Goal: Task Accomplishment & Management: Manage account settings

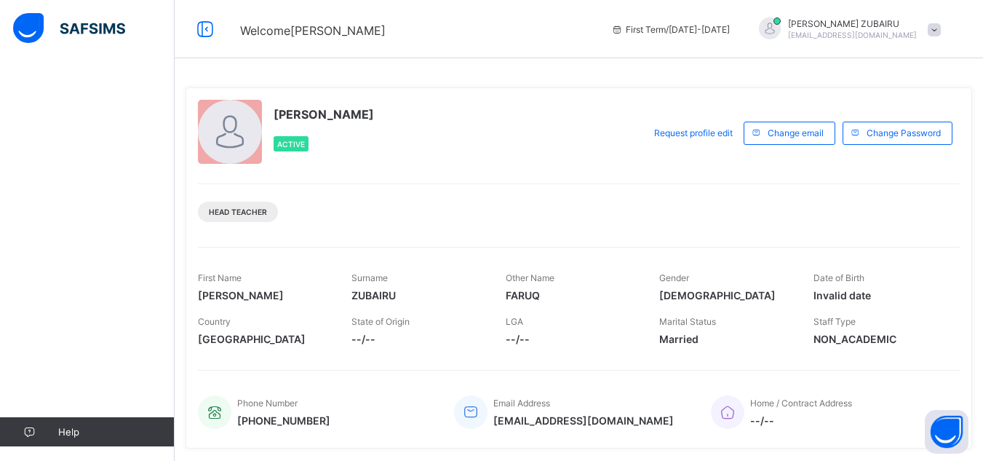
click at [941, 28] on span at bounding box center [934, 29] width 13 height 13
click at [504, 180] on div "UMAR FARUQ ZUBAIRU Active Request profile edit Change email Change Password Hea…" at bounding box center [579, 267] width 787 height 361
click at [711, 135] on span "Request profile edit" at bounding box center [693, 132] width 79 height 11
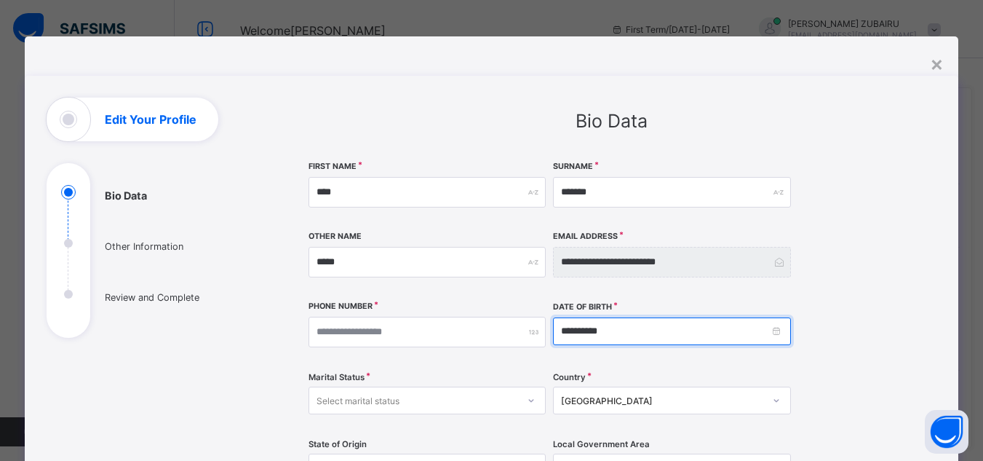
click at [633, 324] on input "**********" at bounding box center [672, 331] width 238 height 28
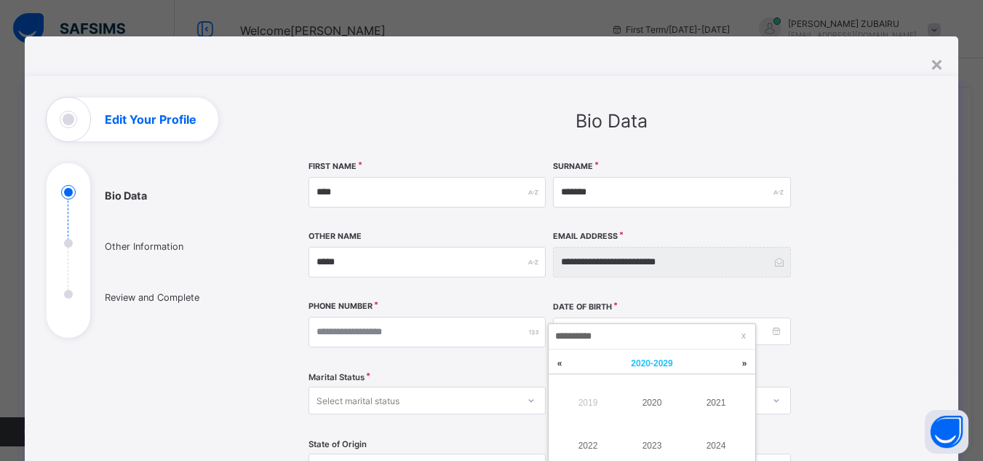
click at [641, 362] on span "2020 - 2029" at bounding box center [651, 363] width 41 height 10
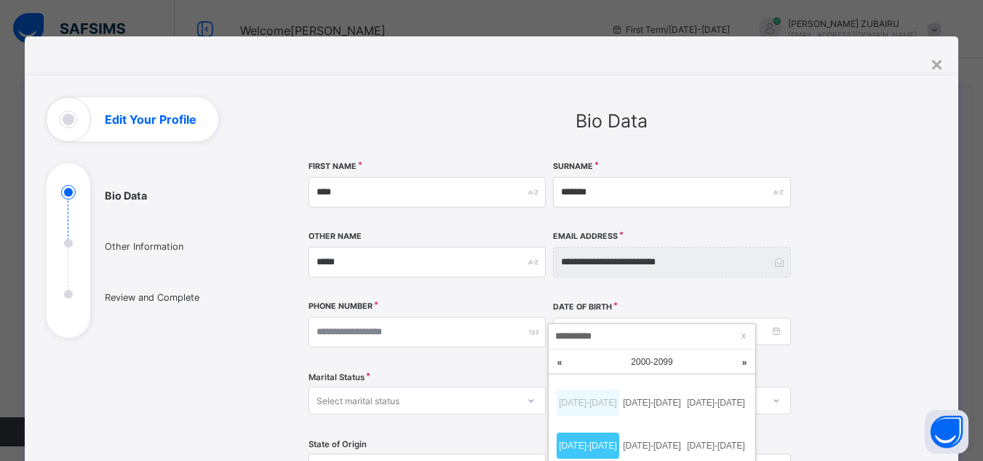
click at [591, 405] on link "1990-1999" at bounding box center [588, 402] width 63 height 26
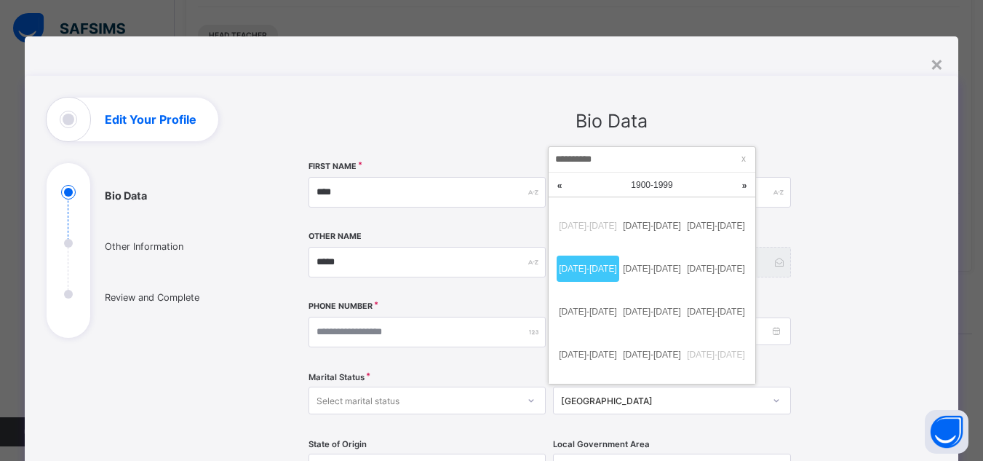
scroll to position [178, 0]
click at [661, 353] on link "1990-1999" at bounding box center [652, 354] width 63 height 26
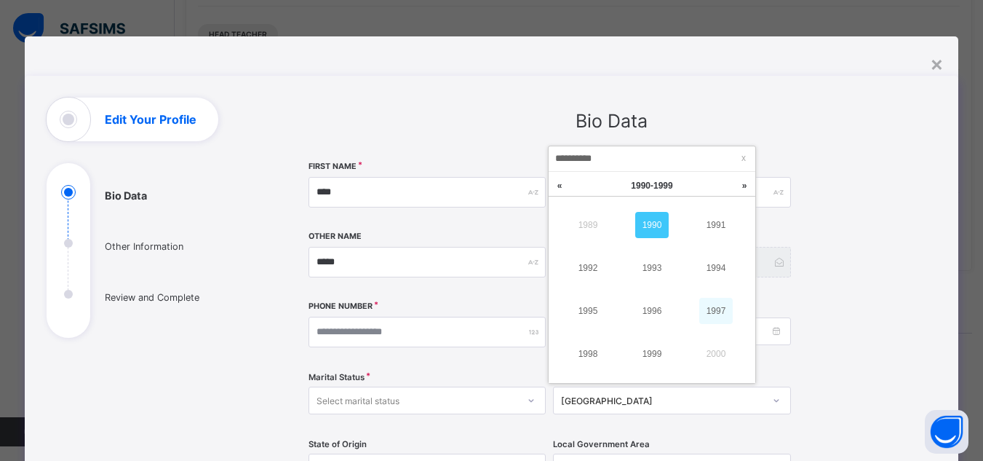
click at [708, 305] on link "1997" at bounding box center [715, 311] width 33 height 26
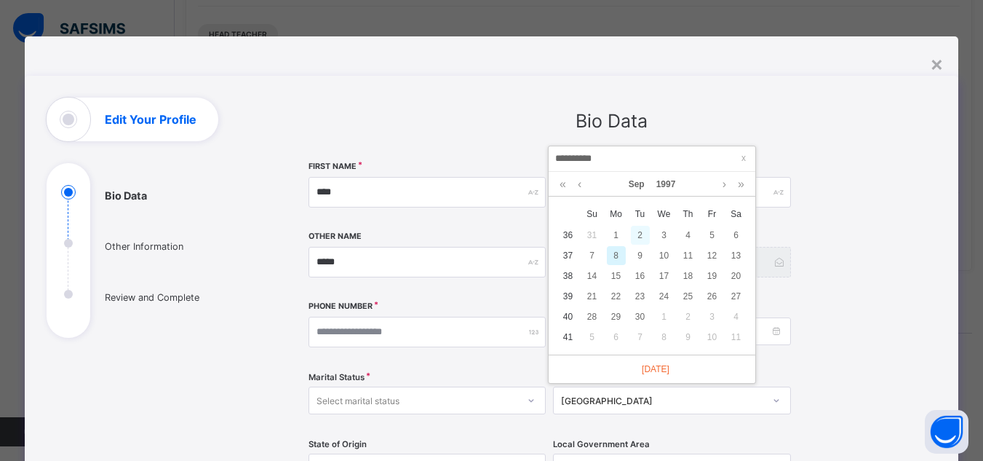
click at [643, 238] on div "2" at bounding box center [640, 235] width 19 height 19
type input "**********"
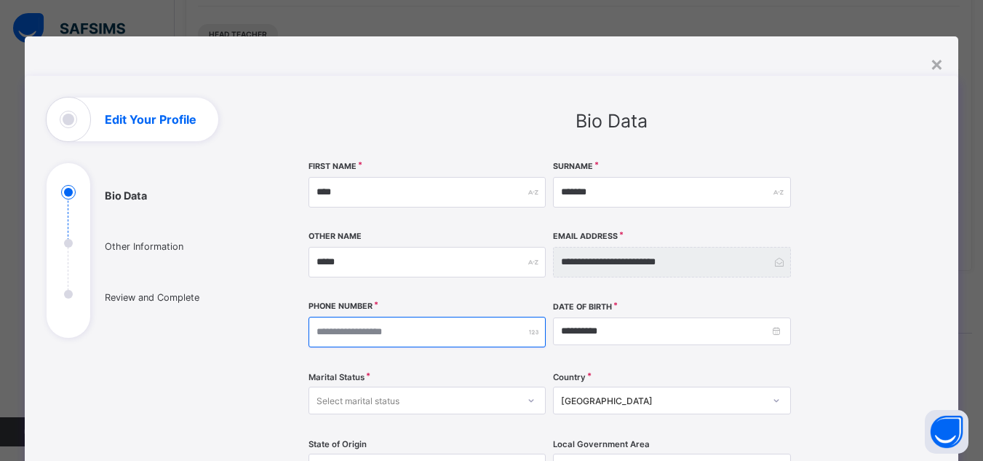
click at [438, 343] on input "number" at bounding box center [428, 332] width 238 height 31
type input "**********"
type input "*"
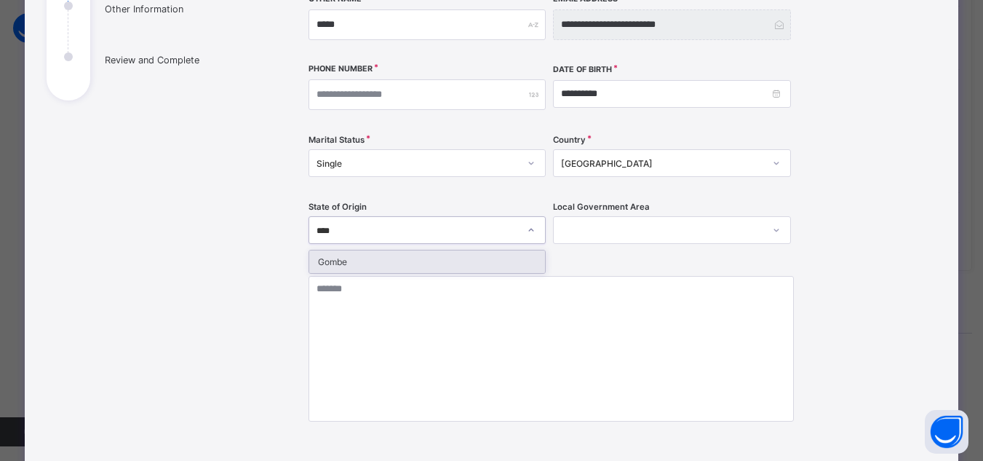
type input "*****"
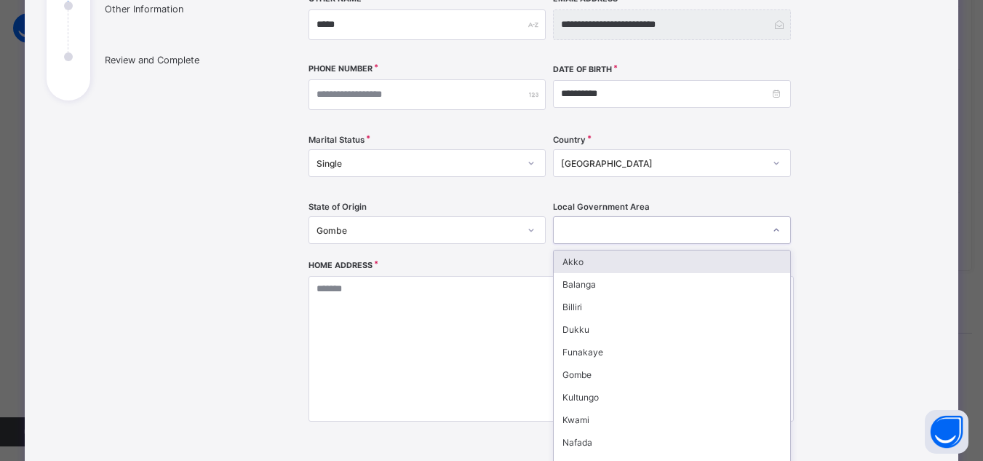
scroll to position [252, 0]
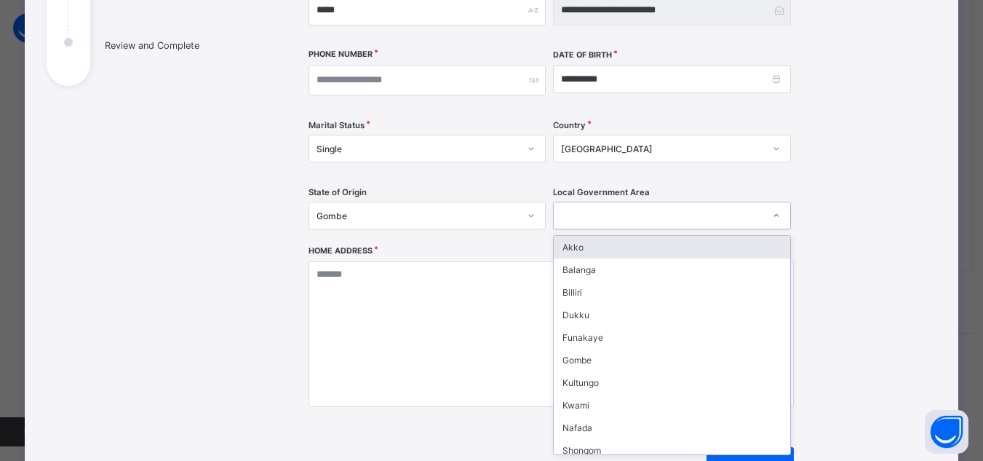
click at [588, 231] on div "Local Government Area option Akko focused, 1 of 11. 11 results available. Use U…" at bounding box center [672, 216] width 238 height 60
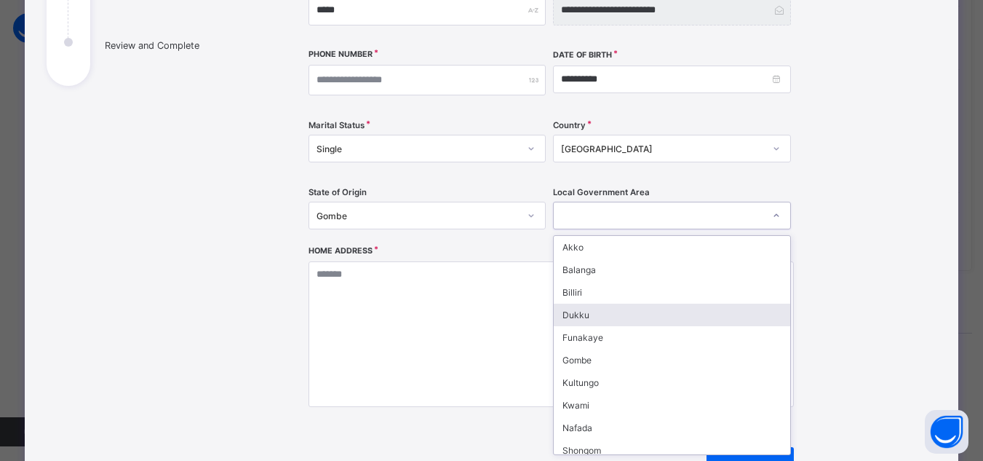
click at [584, 317] on div "Dukku" at bounding box center [672, 314] width 236 height 23
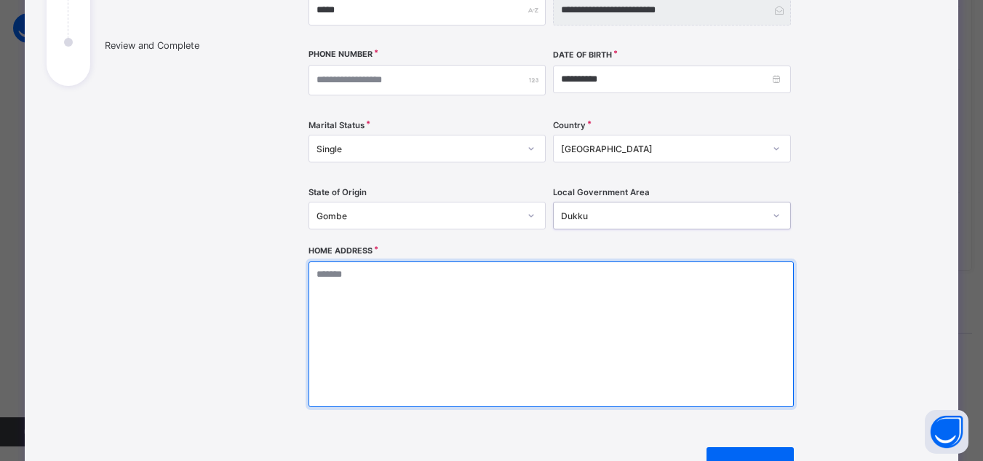
click at [464, 303] on textarea at bounding box center [551, 334] width 485 height 146
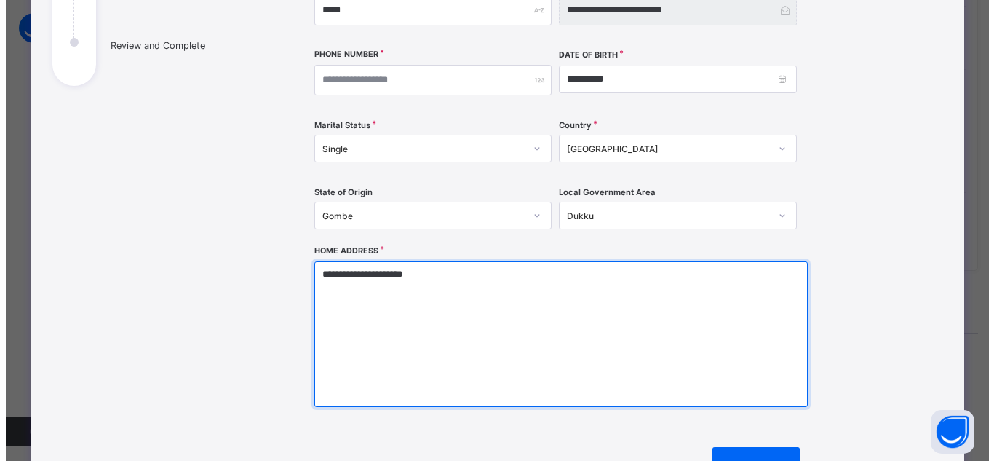
scroll to position [316, 0]
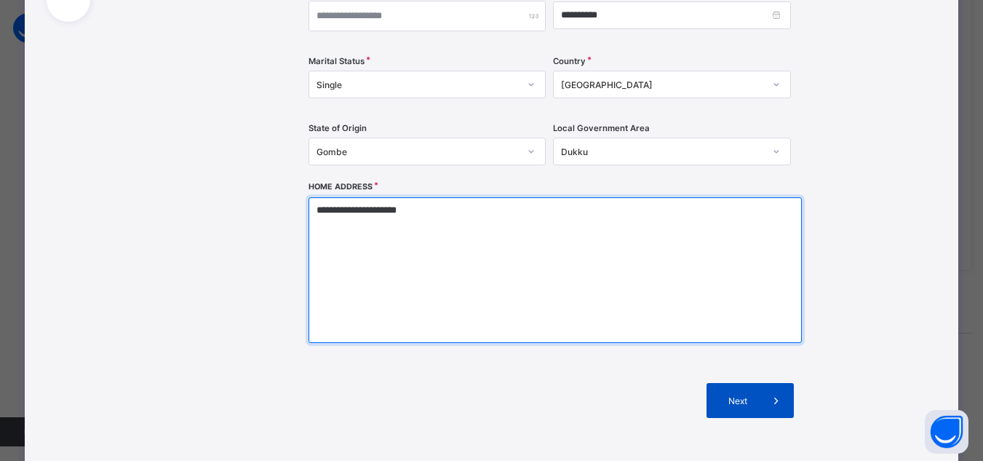
type textarea "**********"
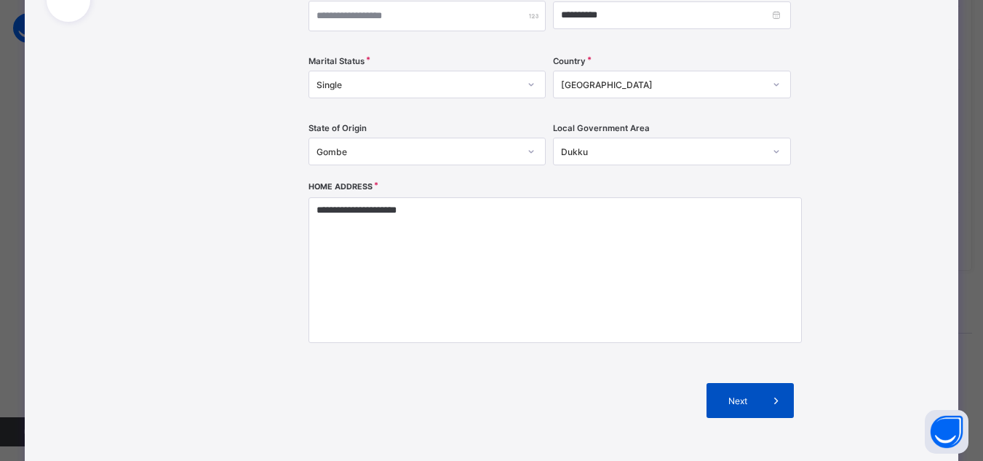
click at [736, 406] on div "Next" at bounding box center [750, 400] width 87 height 35
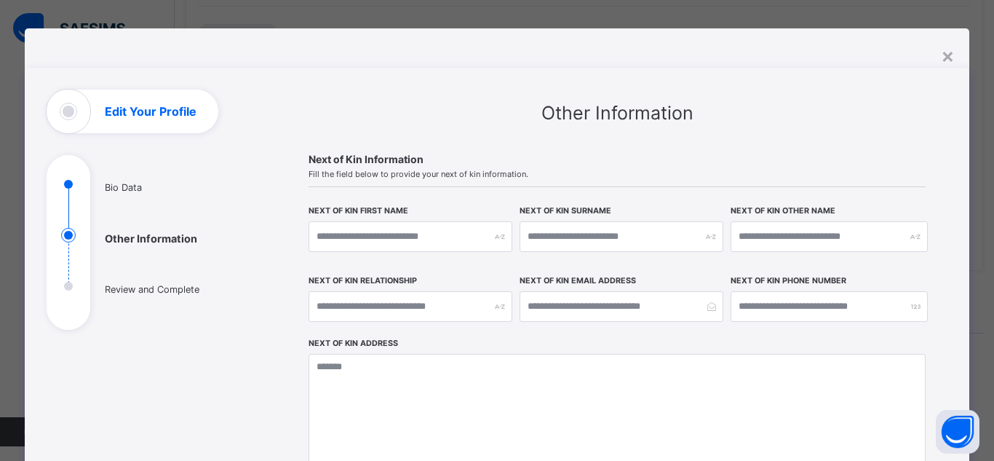
scroll to position [7, 0]
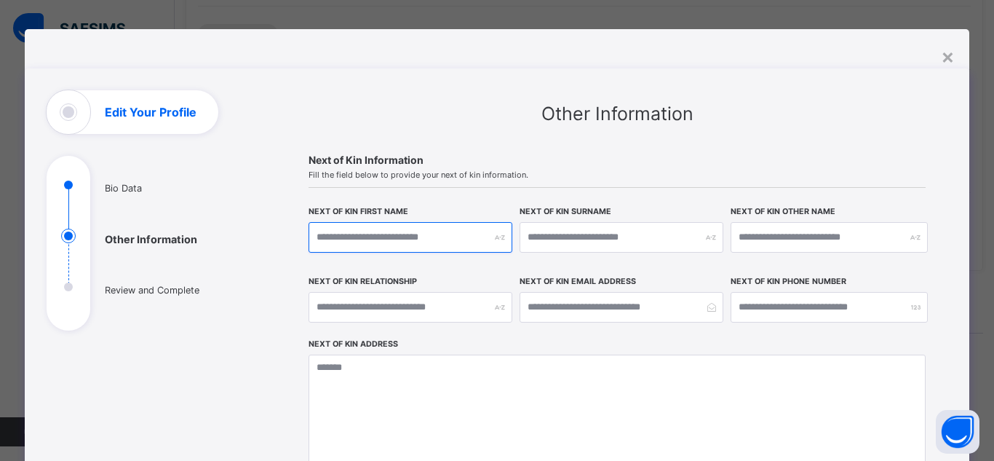
click at [445, 247] on input "text" at bounding box center [411, 237] width 204 height 31
type input "******"
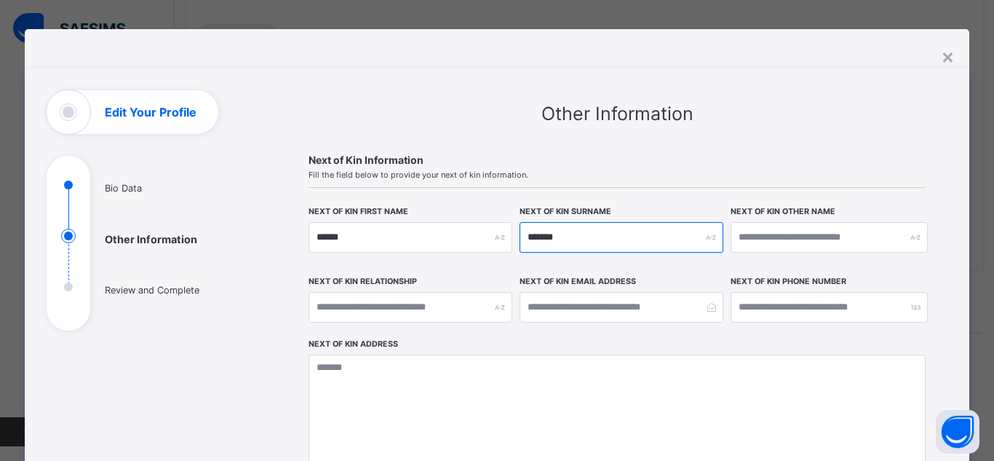
type input "*******"
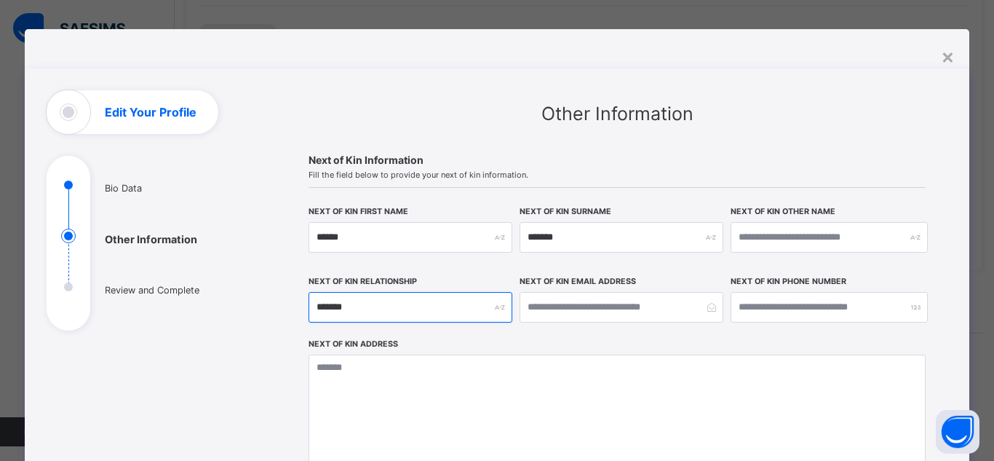
type input "*******"
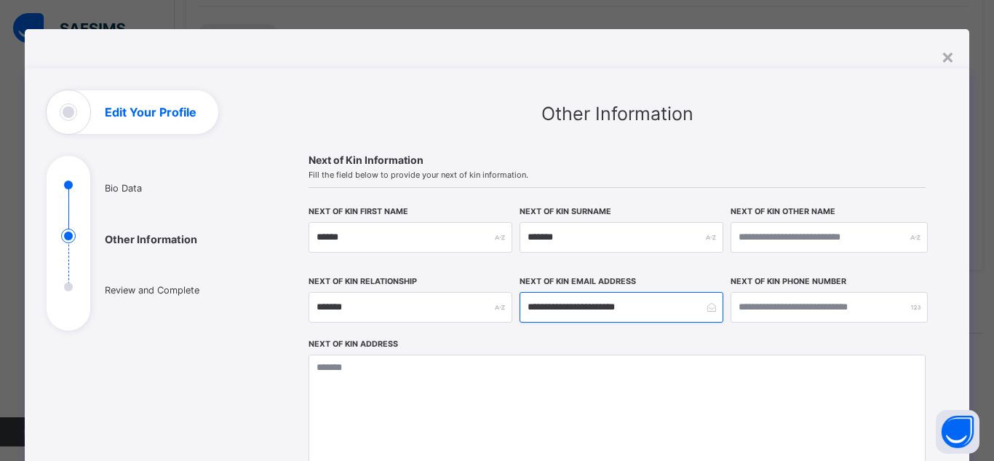
type input "**********"
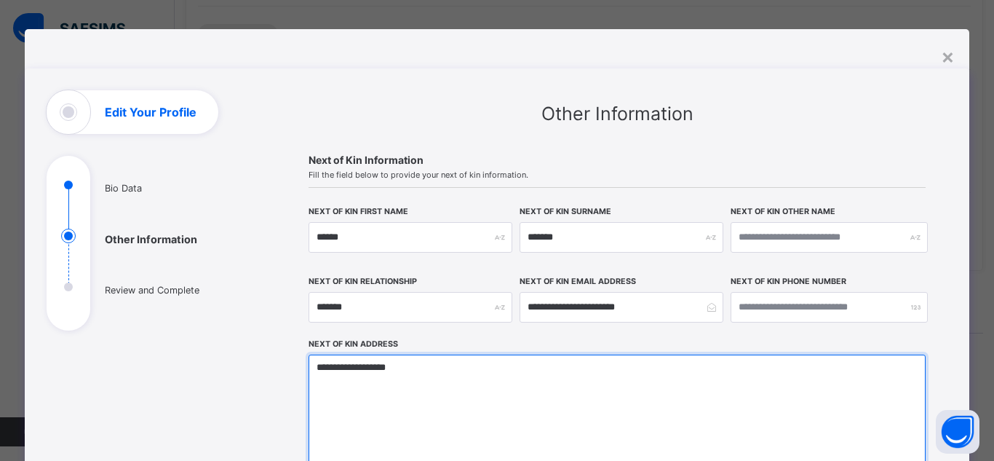
type textarea "**********"
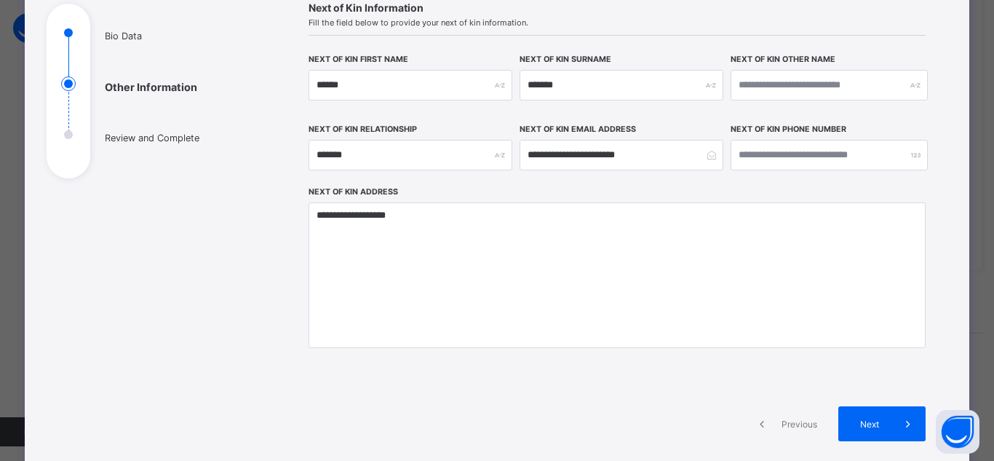
scroll to position [161, 0]
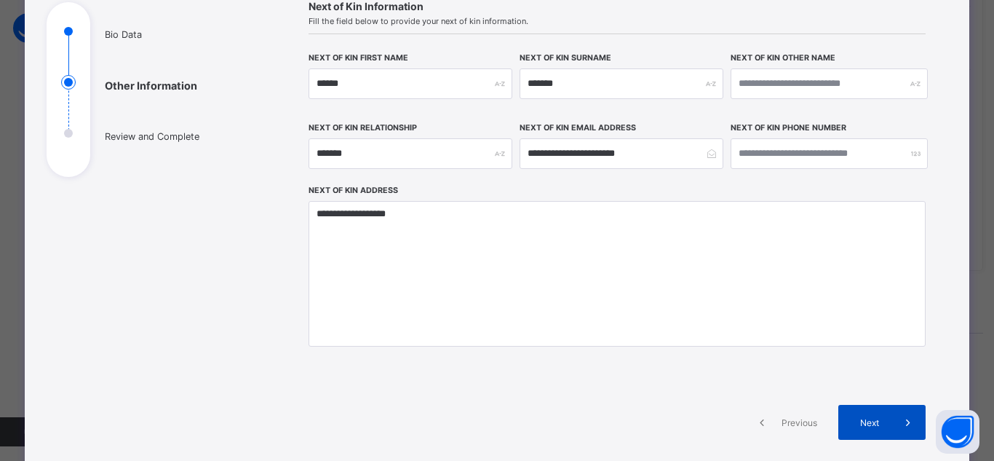
click at [886, 431] on div "Next" at bounding box center [881, 422] width 87 height 35
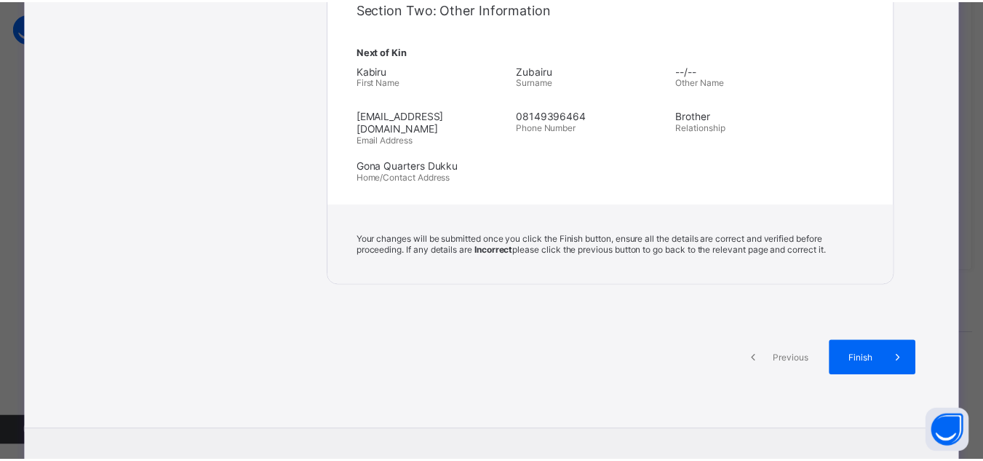
scroll to position [549, 0]
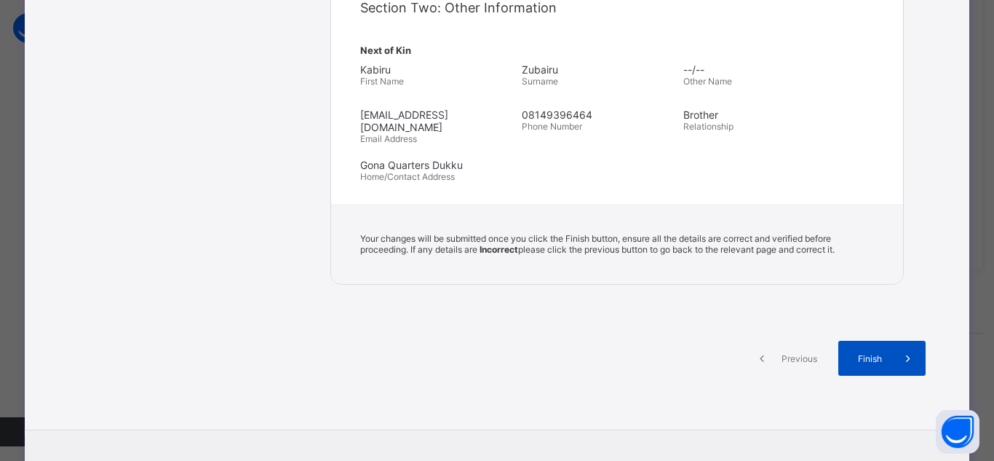
click at [896, 362] on span at bounding box center [908, 358] width 35 height 35
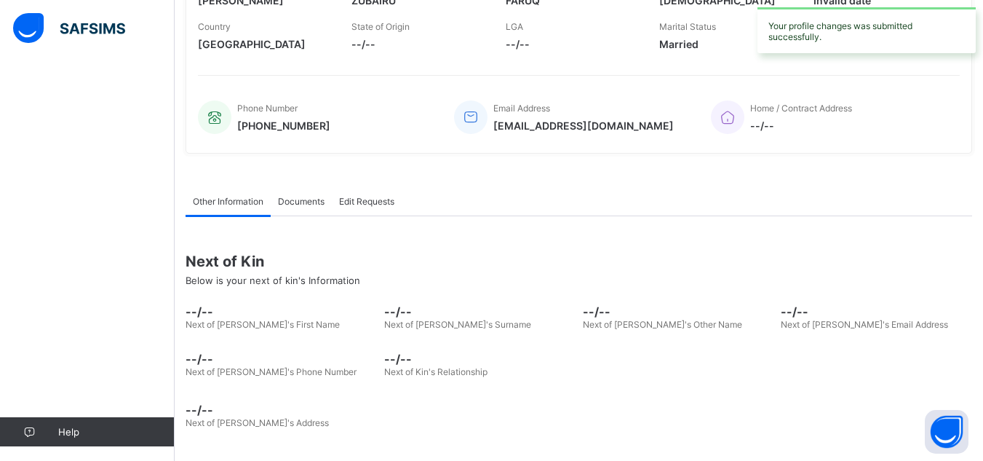
scroll to position [0, 0]
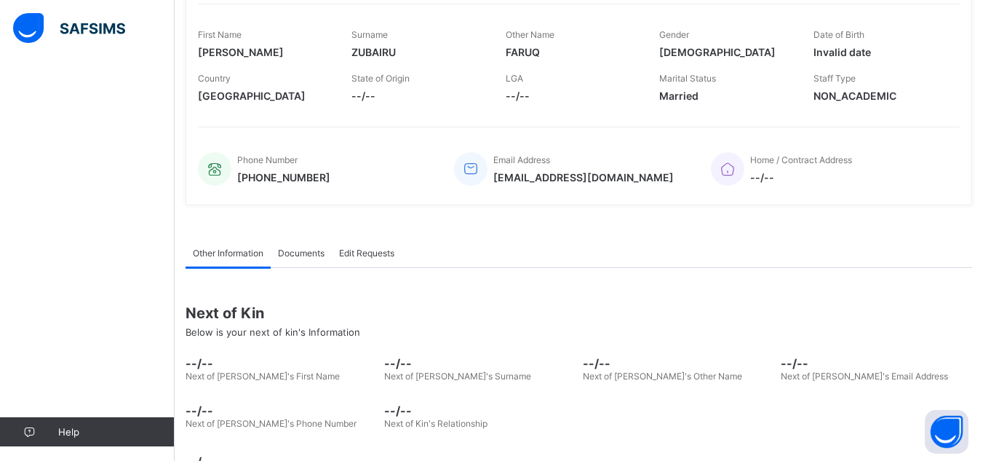
scroll to position [295, 0]
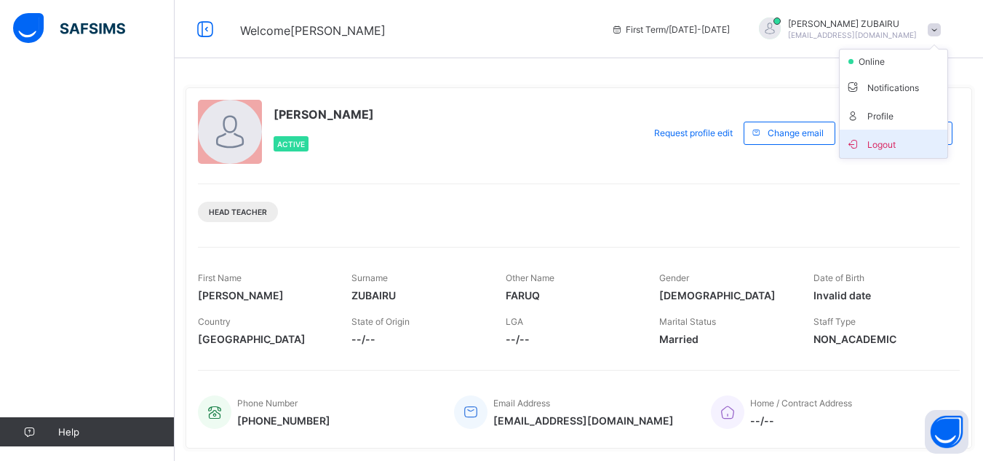
click at [903, 133] on li "Logout" at bounding box center [894, 144] width 108 height 28
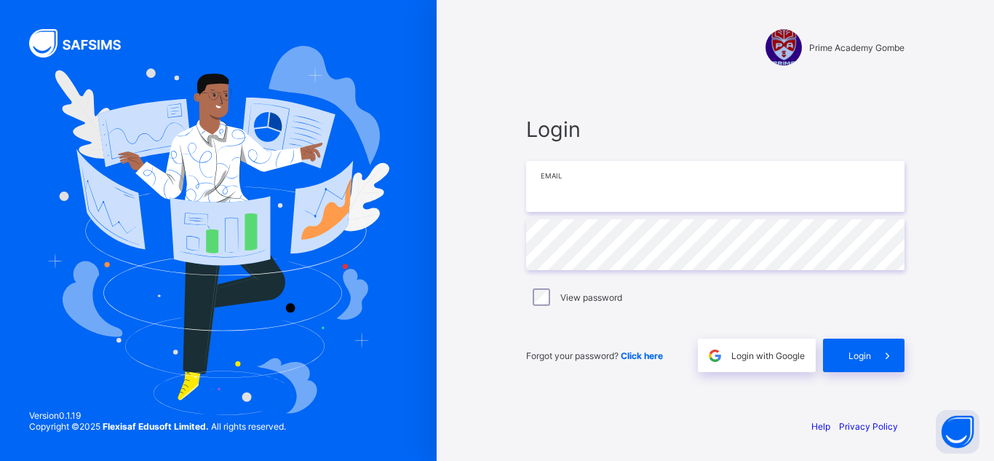
type input "**********"
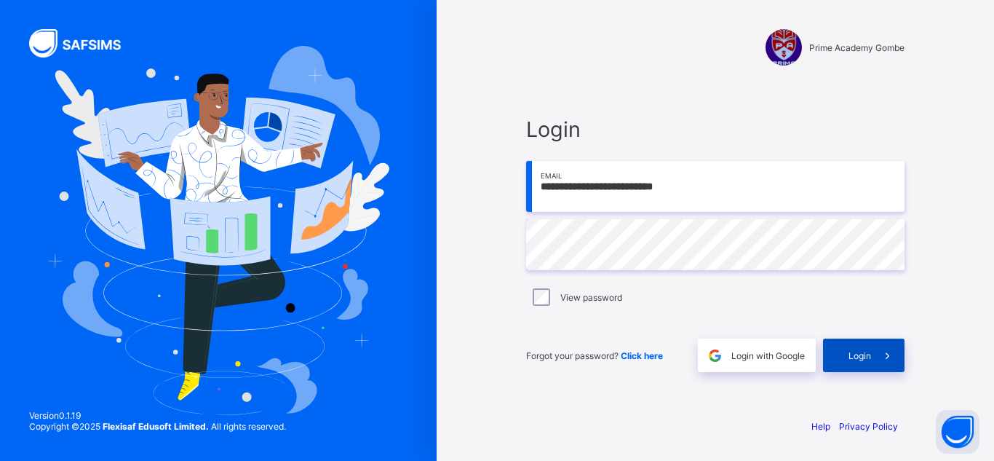
click at [883, 360] on icon at bounding box center [887, 356] width 15 height 14
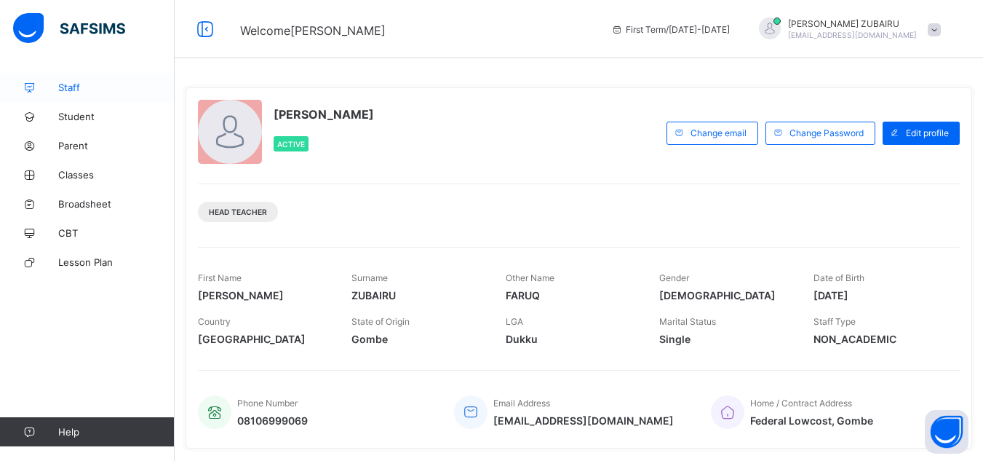
click at [92, 96] on link "Staff" at bounding box center [87, 87] width 175 height 29
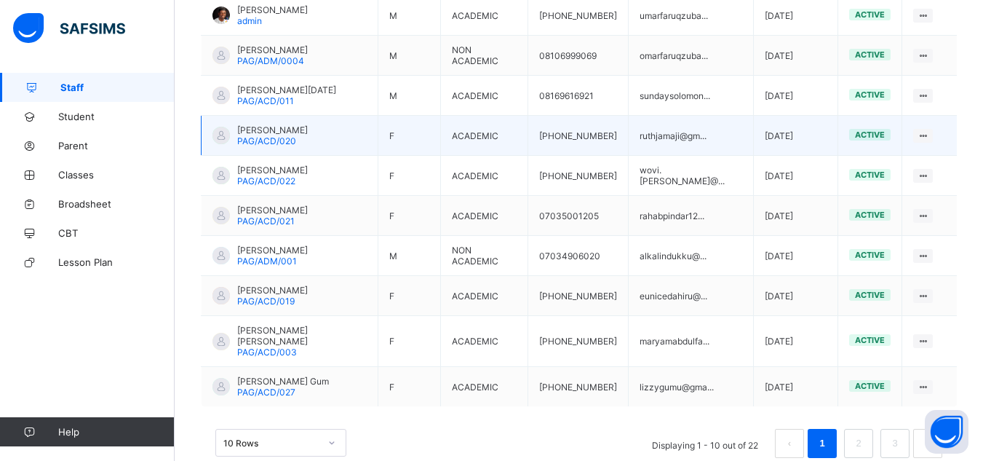
scroll to position [421, 0]
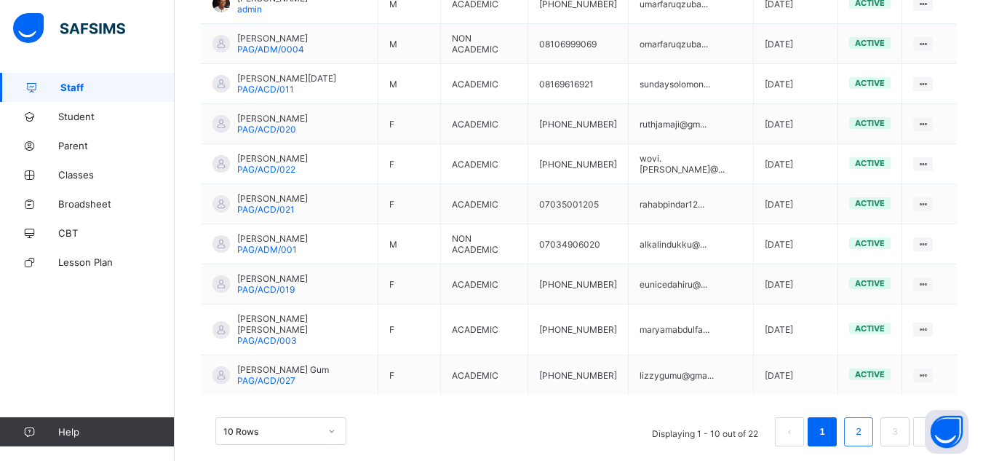
click at [873, 417] on li "2" at bounding box center [858, 431] width 29 height 29
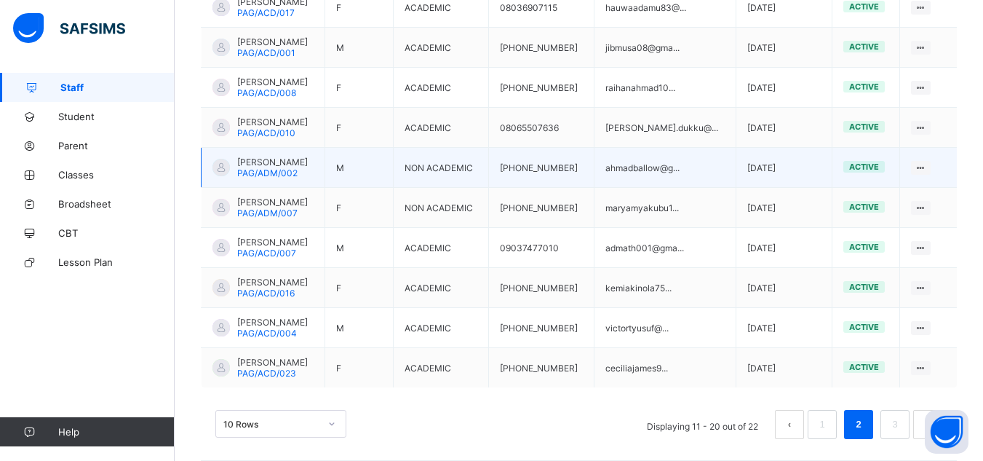
scroll to position [407, 0]
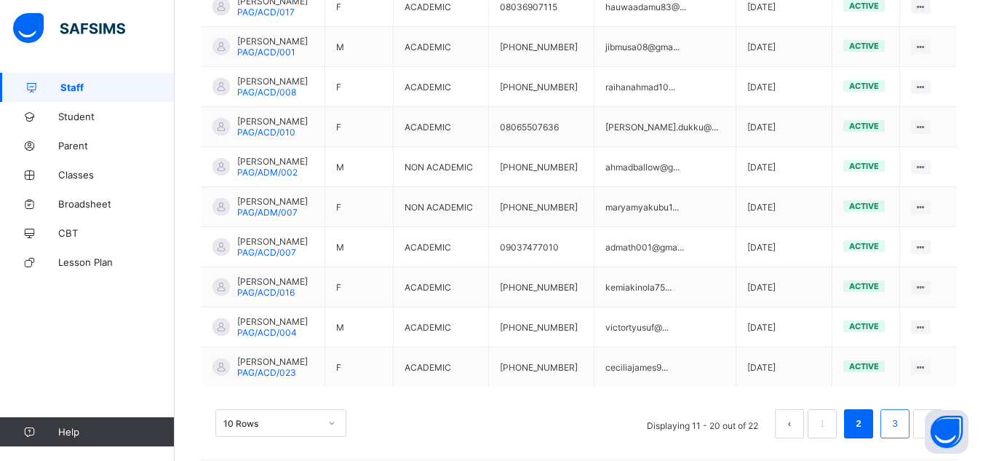
click at [895, 426] on li "3" at bounding box center [894, 423] width 29 height 29
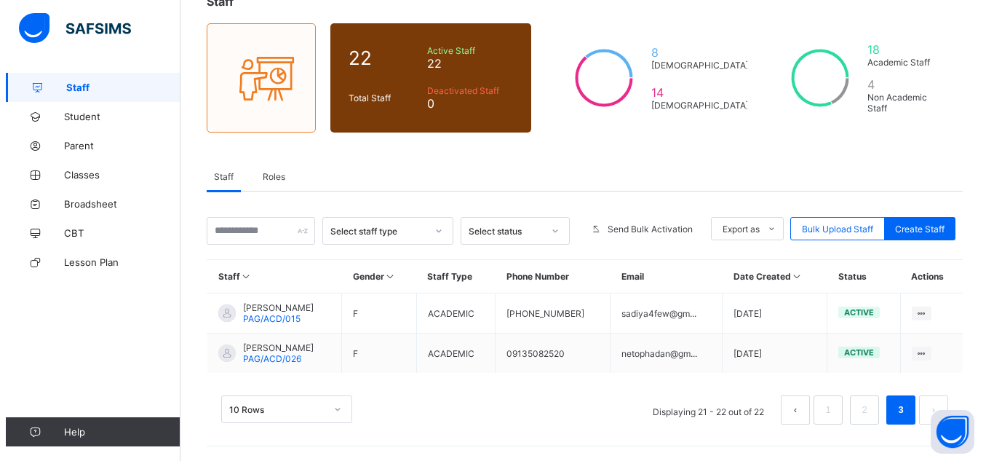
scroll to position [100, 0]
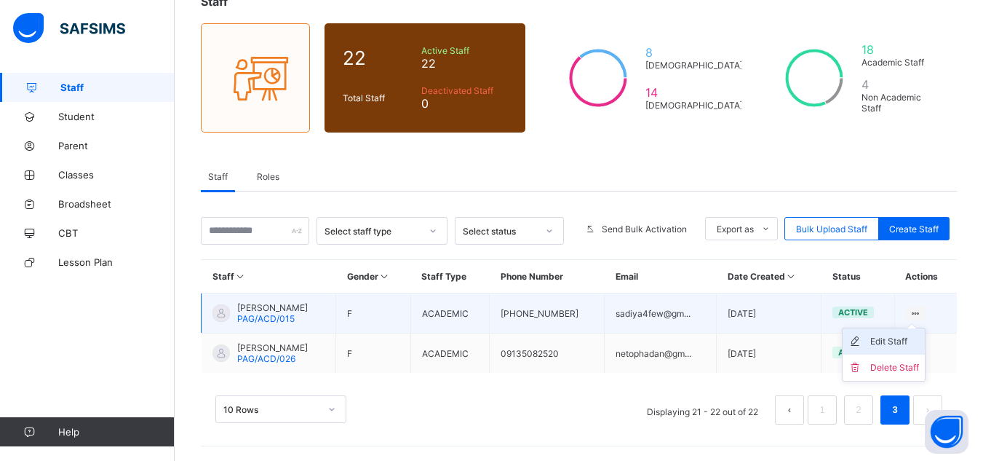
click at [902, 339] on div "Edit Staff" at bounding box center [894, 341] width 49 height 15
select select "**"
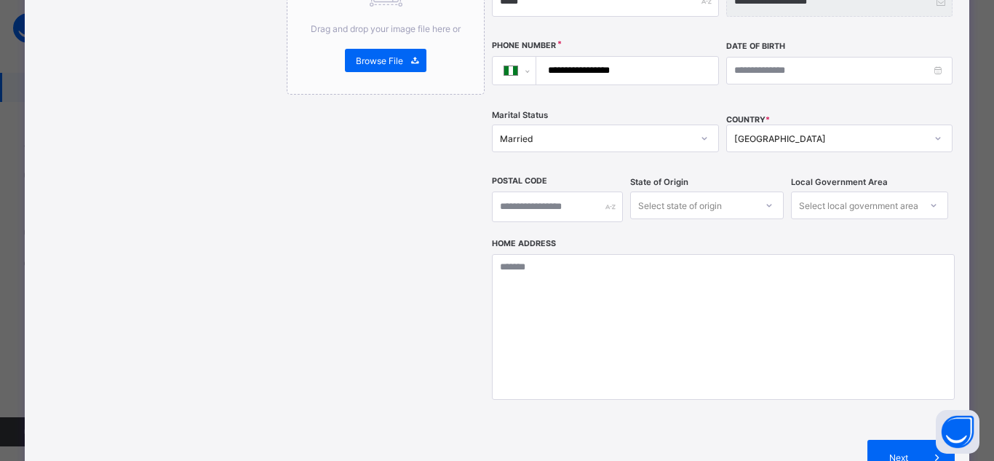
scroll to position [469, 0]
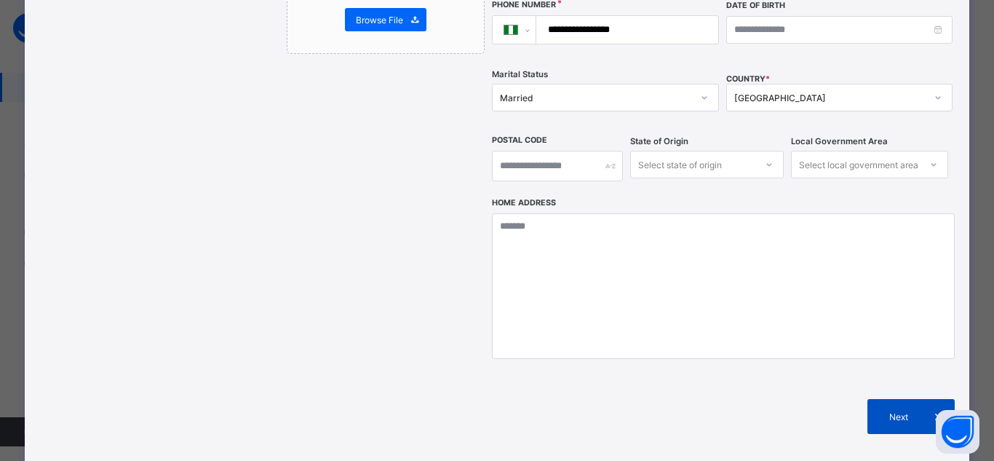
click at [880, 399] on div "Next" at bounding box center [910, 416] width 87 height 35
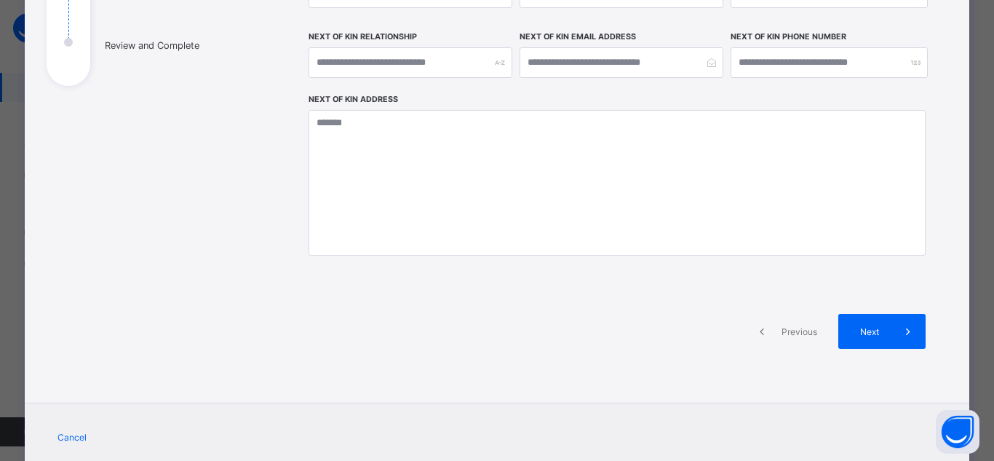
scroll to position [252, 0]
click at [865, 326] on span "Next" at bounding box center [869, 330] width 41 height 11
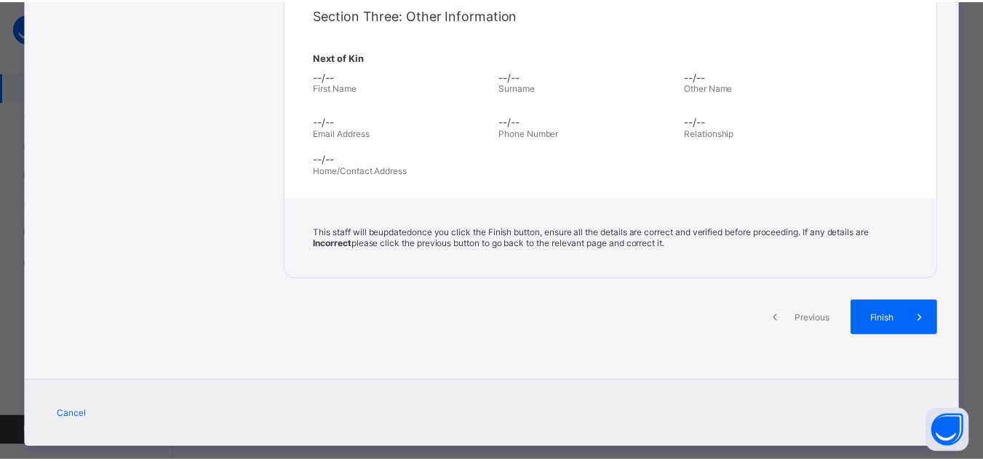
scroll to position [0, 0]
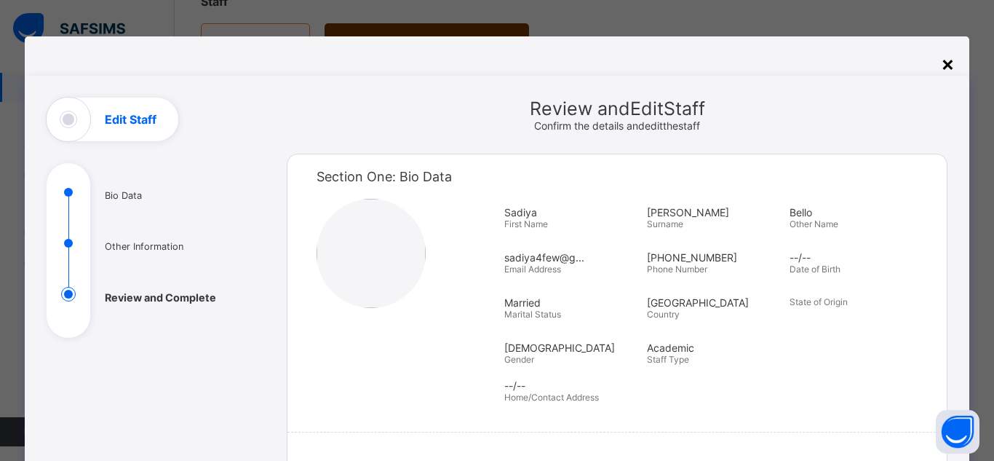
click at [941, 69] on div "×" at bounding box center [948, 63] width 14 height 25
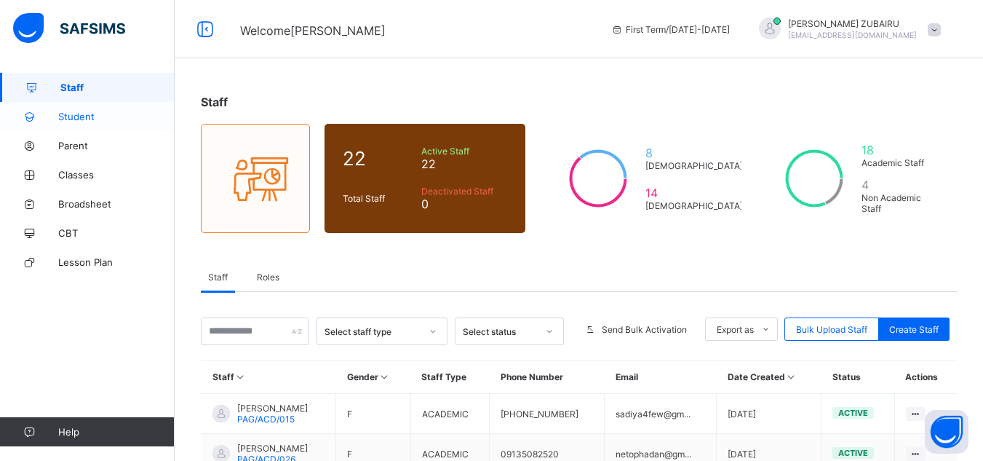
click at [124, 126] on link "Student" at bounding box center [87, 116] width 175 height 29
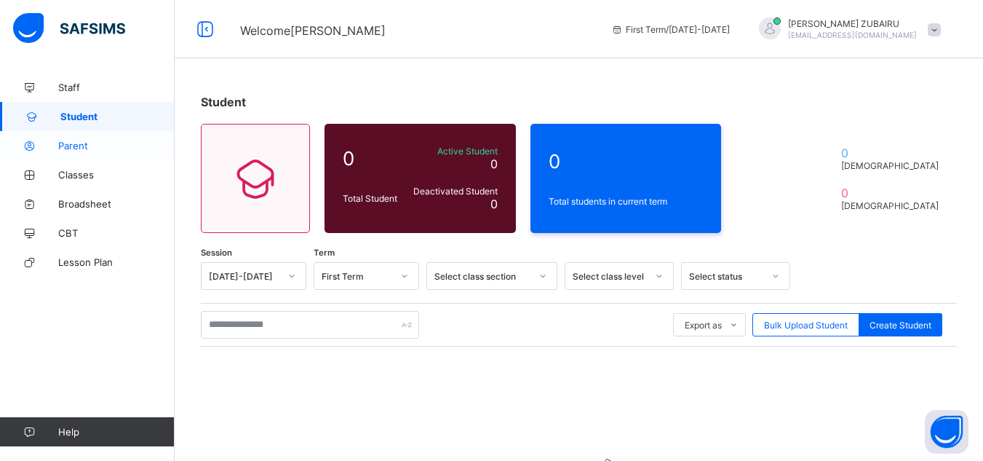
click at [74, 146] on span "Parent" at bounding box center [116, 146] width 116 height 12
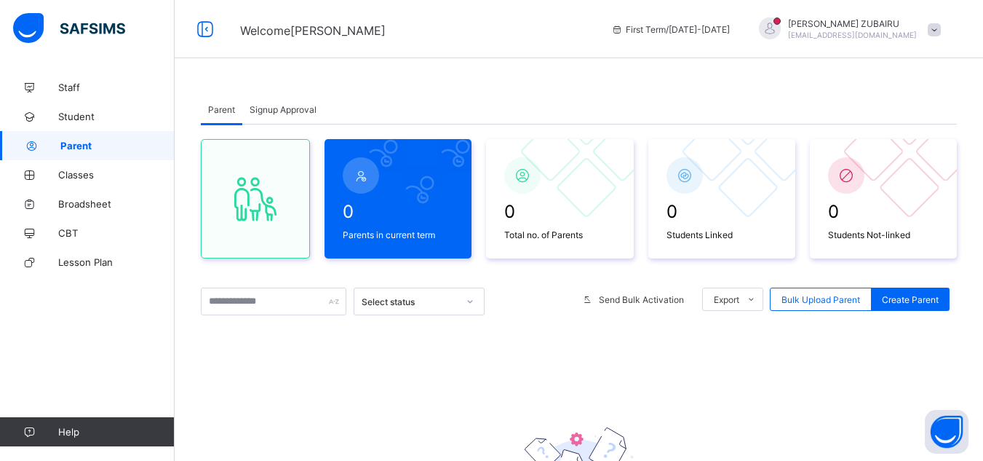
click at [263, 110] on span "Signup Approval" at bounding box center [283, 109] width 67 height 11
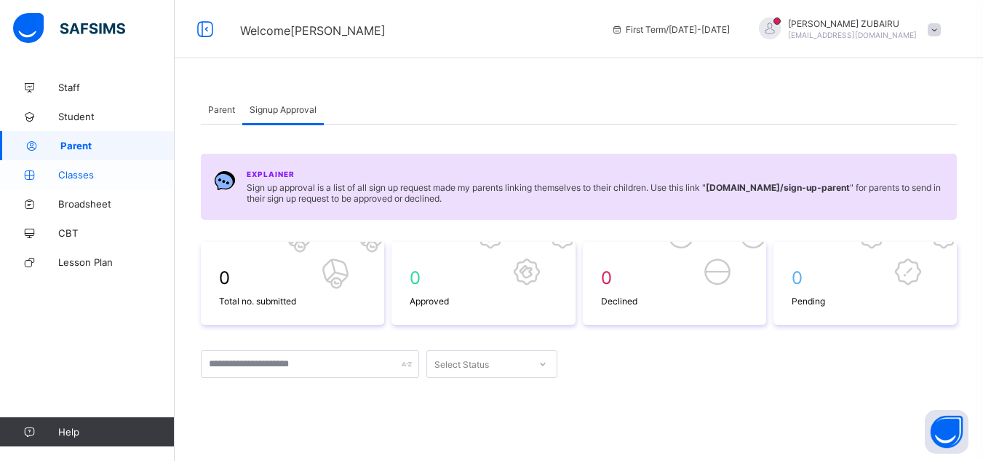
click at [137, 164] on link "Classes" at bounding box center [87, 174] width 175 height 29
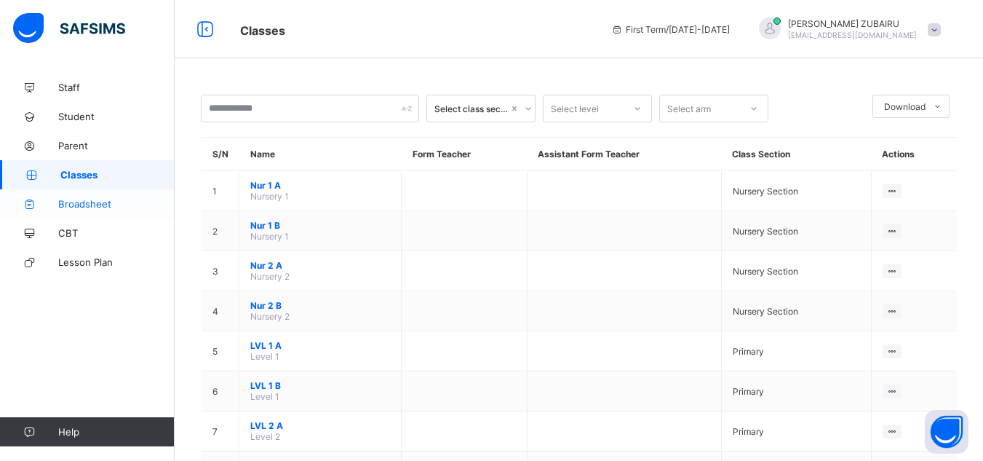
click at [114, 202] on span "Broadsheet" at bounding box center [116, 204] width 116 height 12
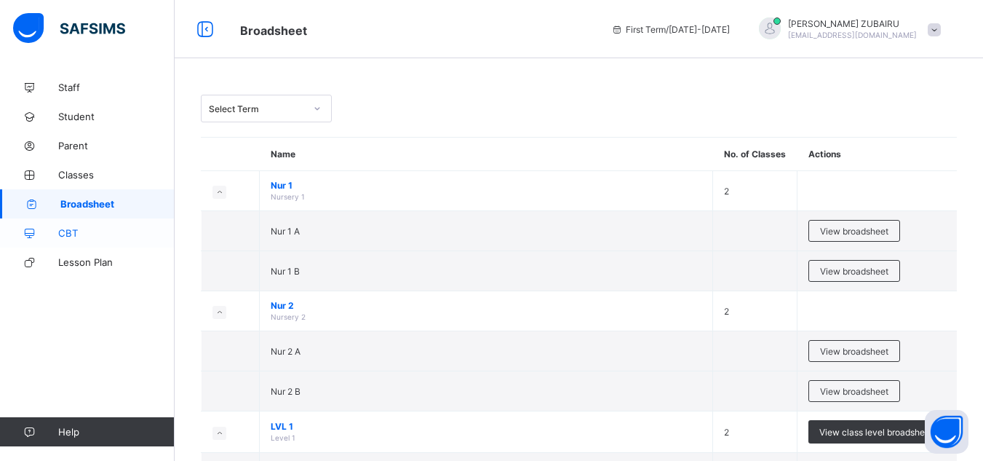
click at [106, 234] on span "CBT" at bounding box center [116, 233] width 116 height 12
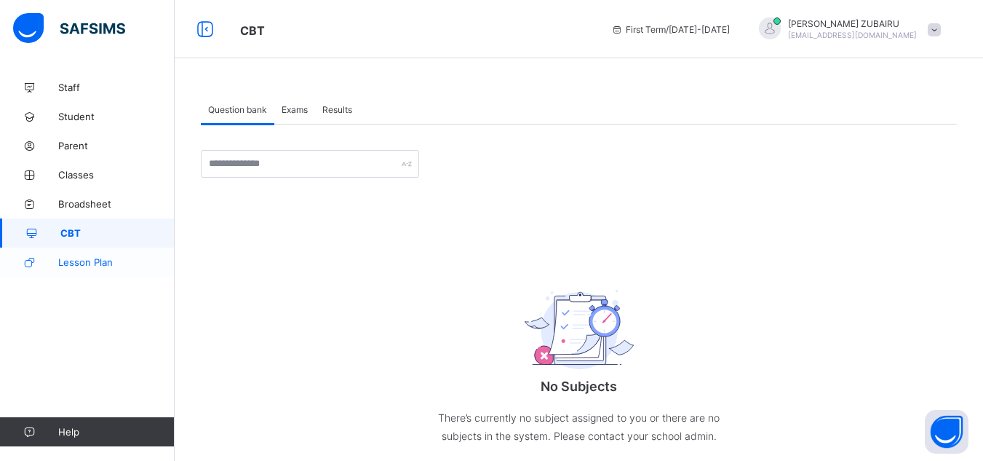
click at [90, 260] on span "Lesson Plan" at bounding box center [116, 262] width 116 height 12
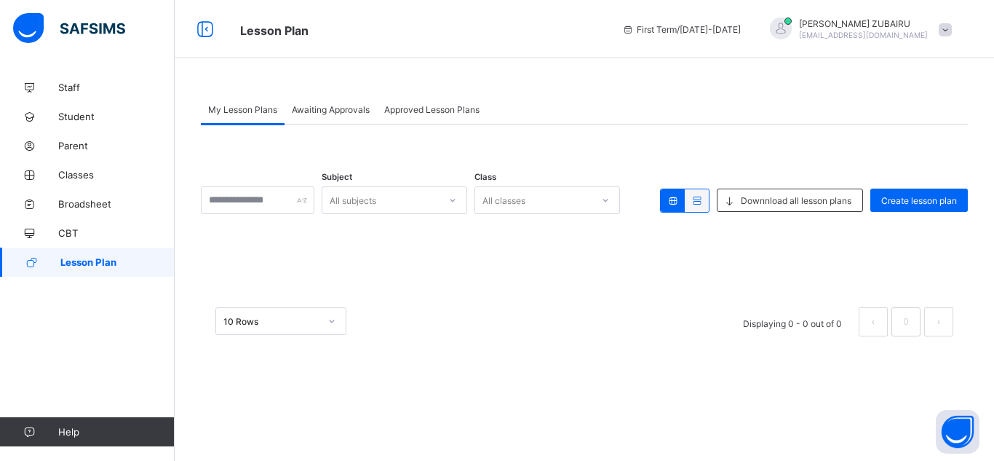
click at [327, 110] on span "Awaiting Approvals" at bounding box center [331, 109] width 78 height 11
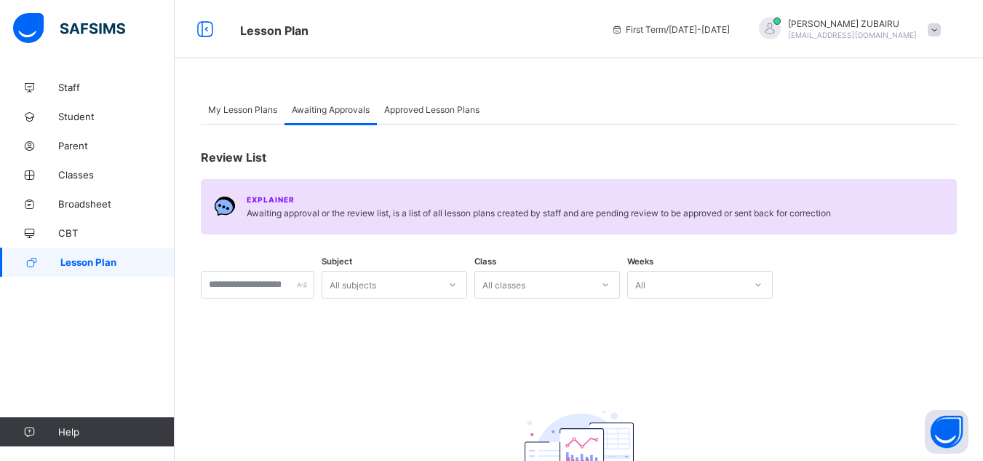
click at [410, 111] on span "Approved Lesson Plans" at bounding box center [431, 109] width 95 height 11
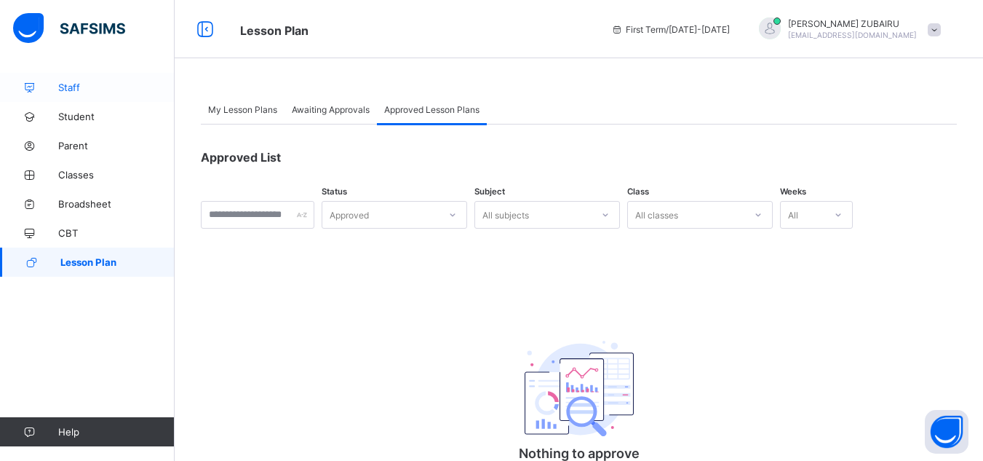
click at [124, 90] on span "Staff" at bounding box center [116, 87] width 116 height 12
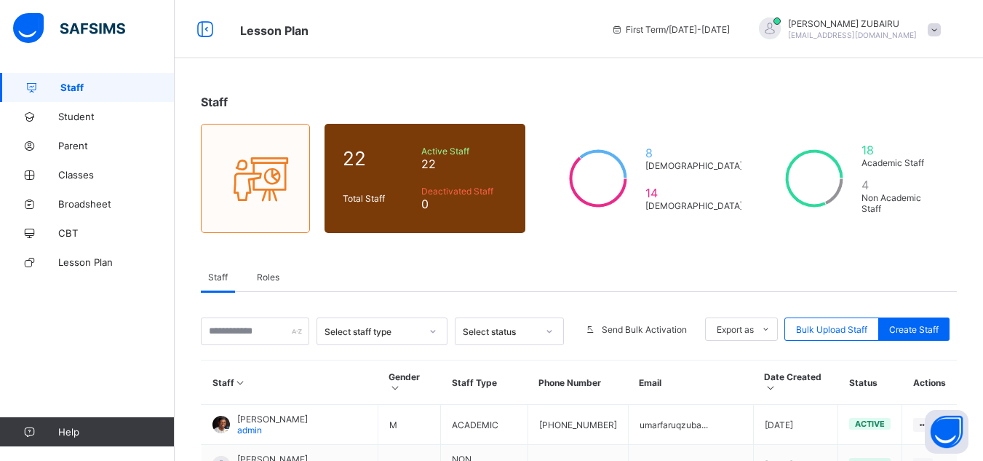
click at [941, 31] on span at bounding box center [934, 29] width 13 height 13
click at [893, 137] on span "Logout" at bounding box center [894, 143] width 96 height 17
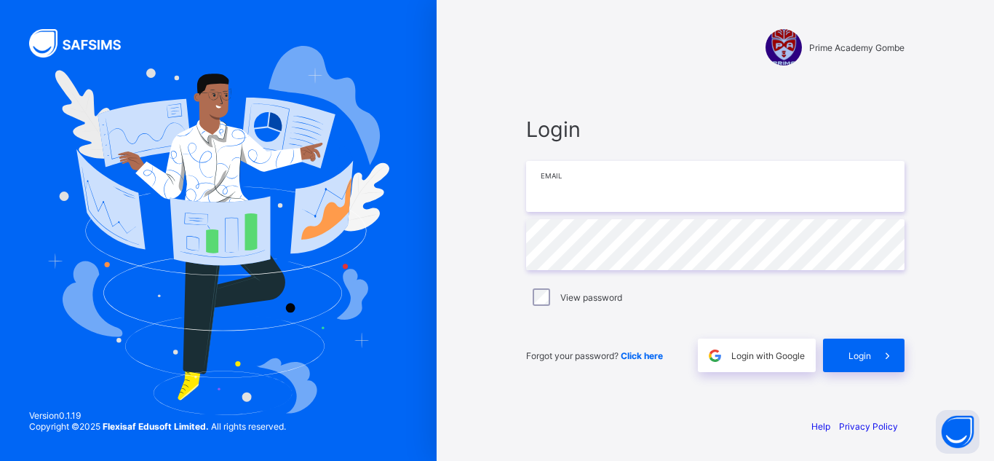
type input "**********"
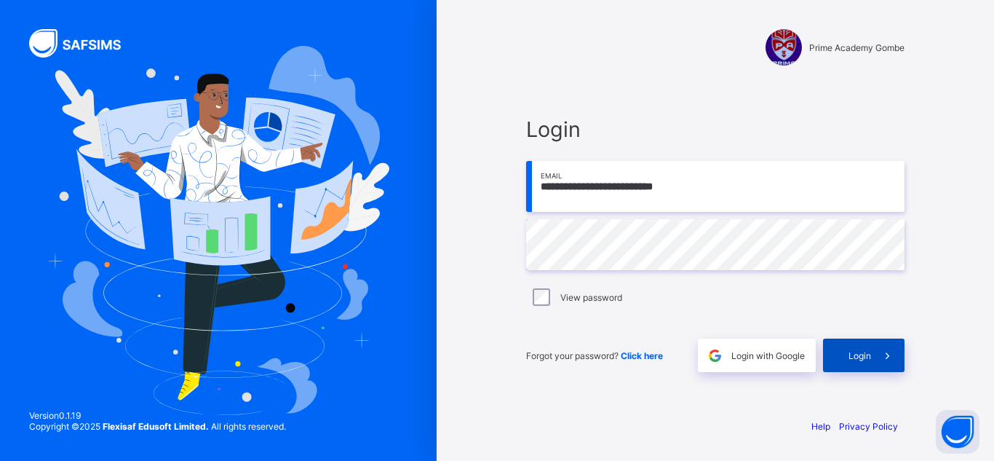
click at [859, 357] on span "Login" at bounding box center [859, 355] width 23 height 11
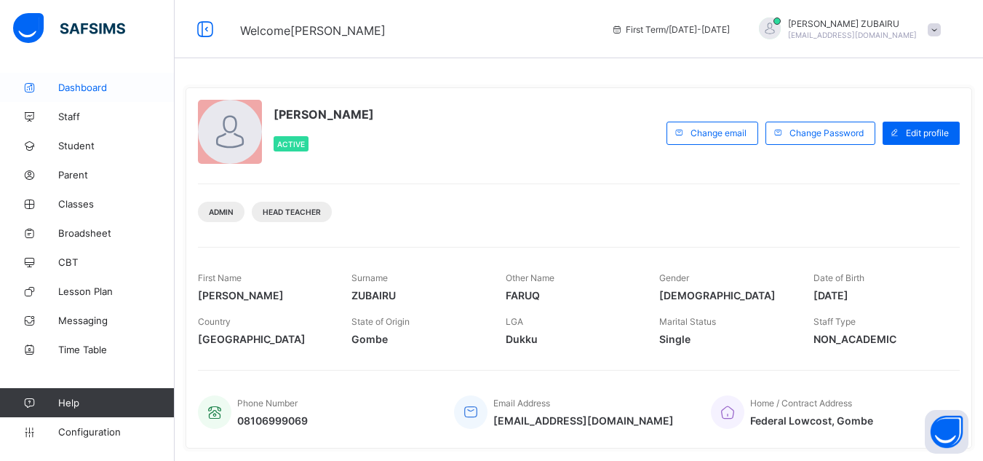
click at [92, 91] on span "Dashboard" at bounding box center [116, 87] width 116 height 12
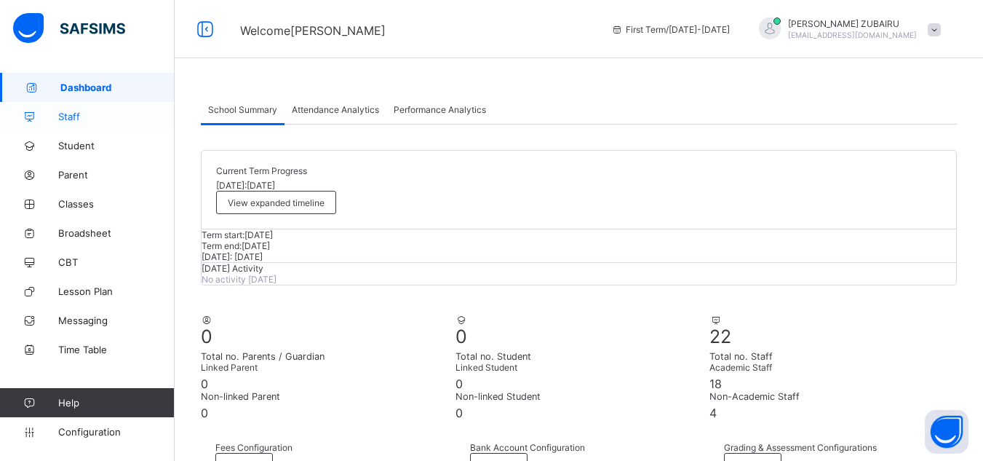
click at [98, 119] on span "Staff" at bounding box center [116, 117] width 116 height 12
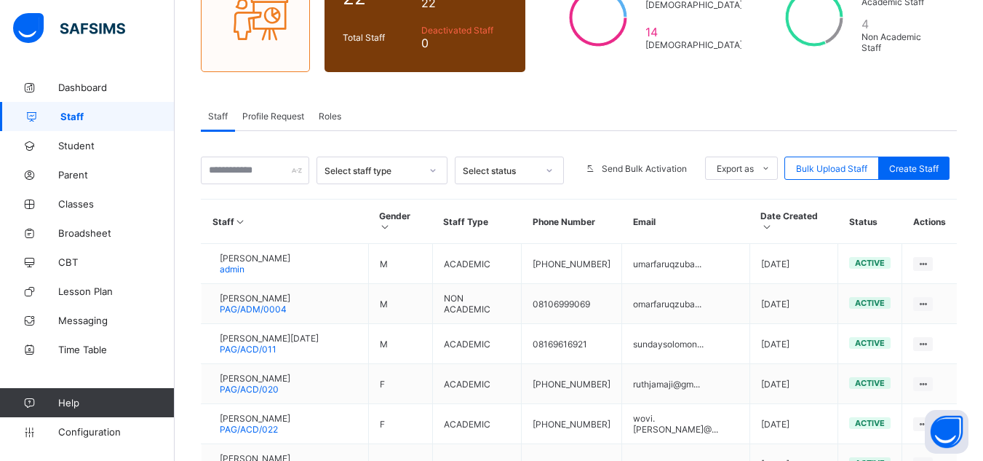
scroll to position [160, 0]
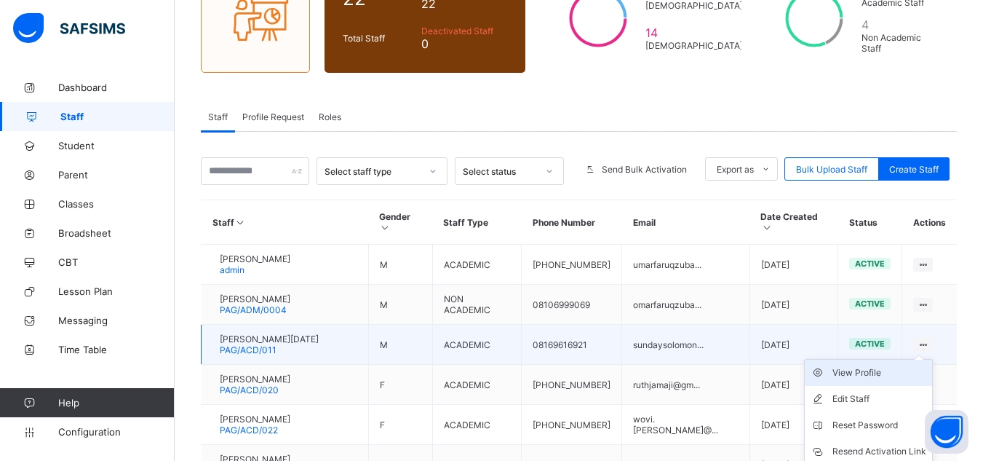
click at [890, 365] on div "View Profile" at bounding box center [879, 372] width 94 height 15
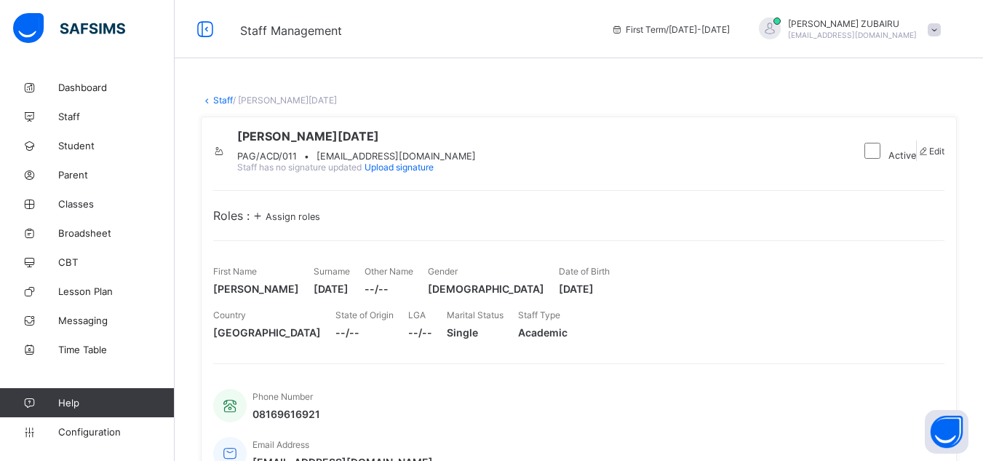
click at [319, 222] on span "Assign roles" at bounding box center [293, 216] width 55 height 11
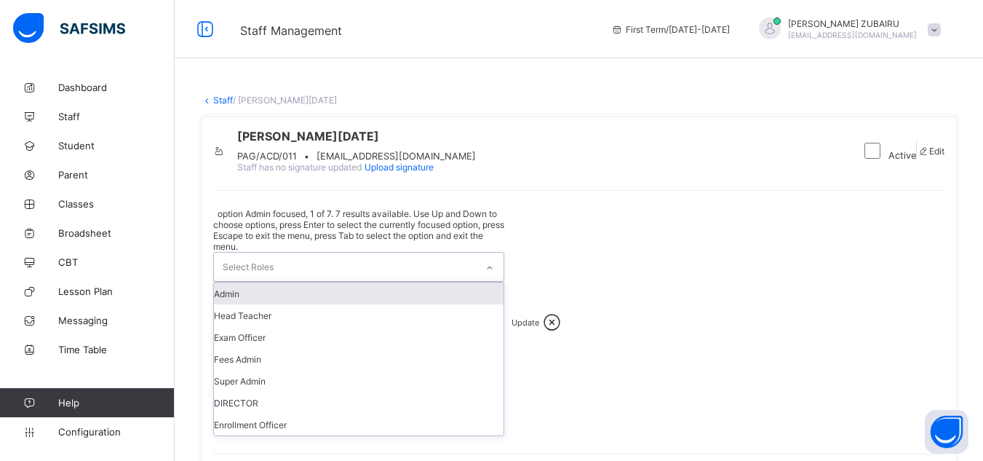
click at [340, 260] on div "Select Roles" at bounding box center [345, 266] width 262 height 28
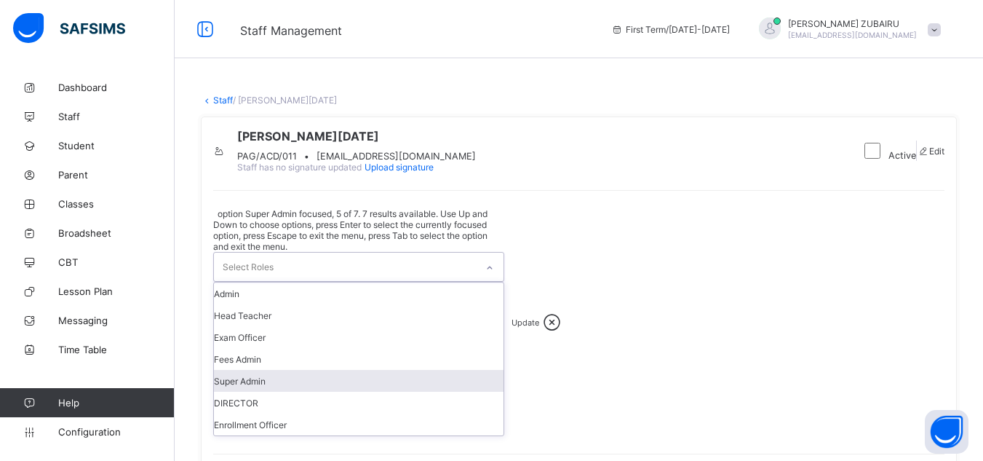
click at [267, 384] on div "Super Admin" at bounding box center [359, 381] width 290 height 22
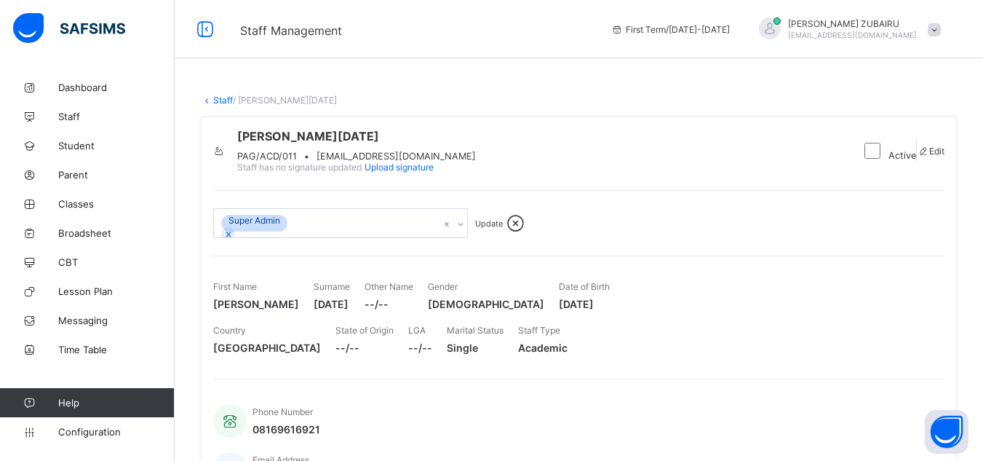
click at [560, 236] on div "Super Admin Update" at bounding box center [578, 214] width 731 height 48
click at [490, 228] on span "Update" at bounding box center [489, 223] width 28 height 10
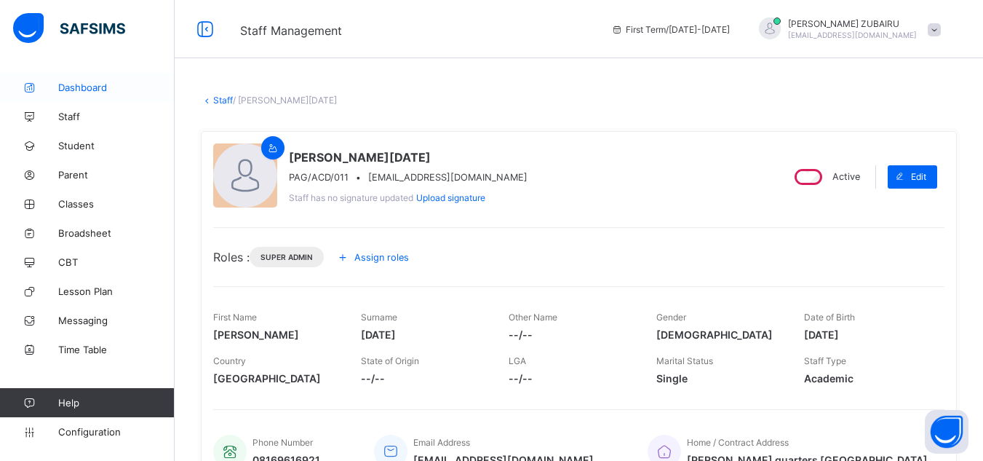
click at [104, 99] on link "Dashboard" at bounding box center [87, 87] width 175 height 29
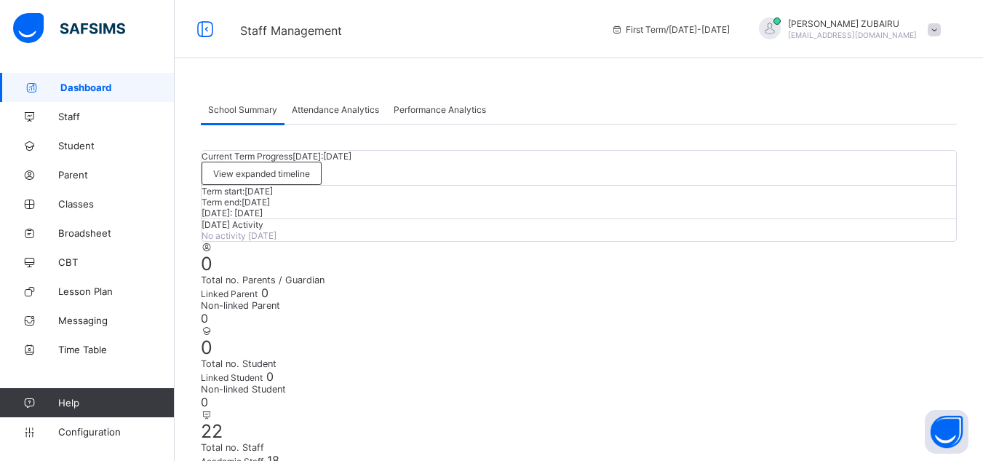
click at [941, 29] on span at bounding box center [934, 29] width 13 height 13
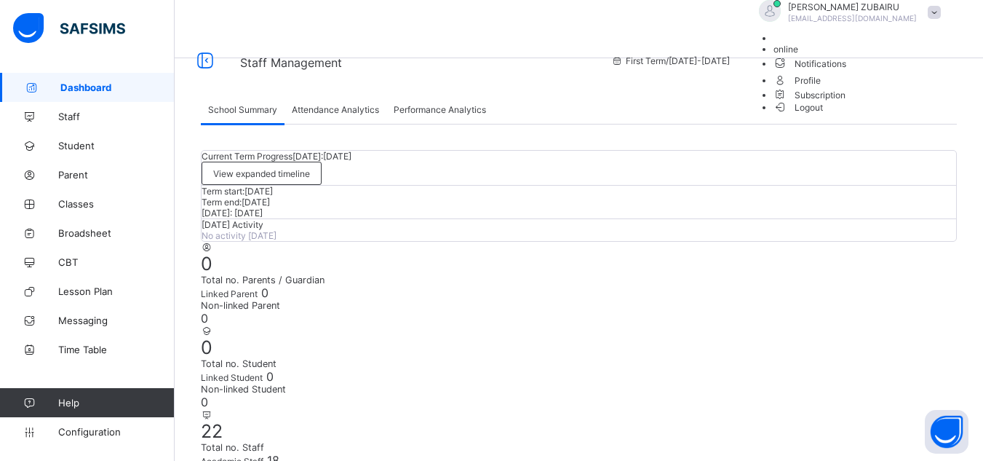
click at [895, 88] on span "Profile" at bounding box center [860, 79] width 175 height 17
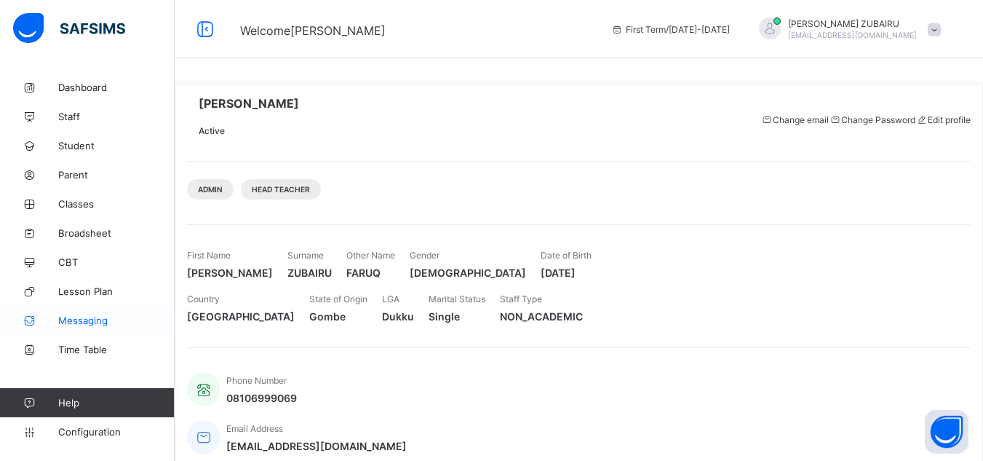
click at [81, 316] on span "Messaging" at bounding box center [116, 320] width 116 height 12
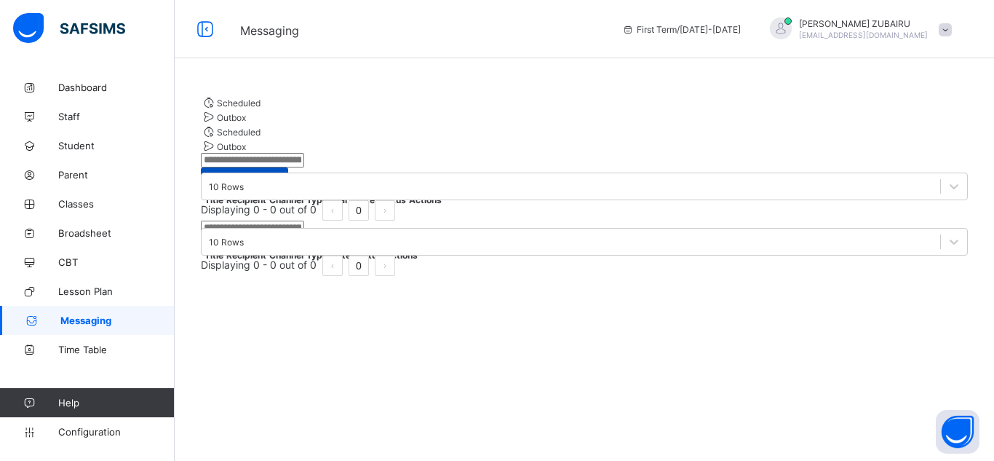
click at [277, 174] on span "Add Notification" at bounding box center [244, 179] width 65 height 11
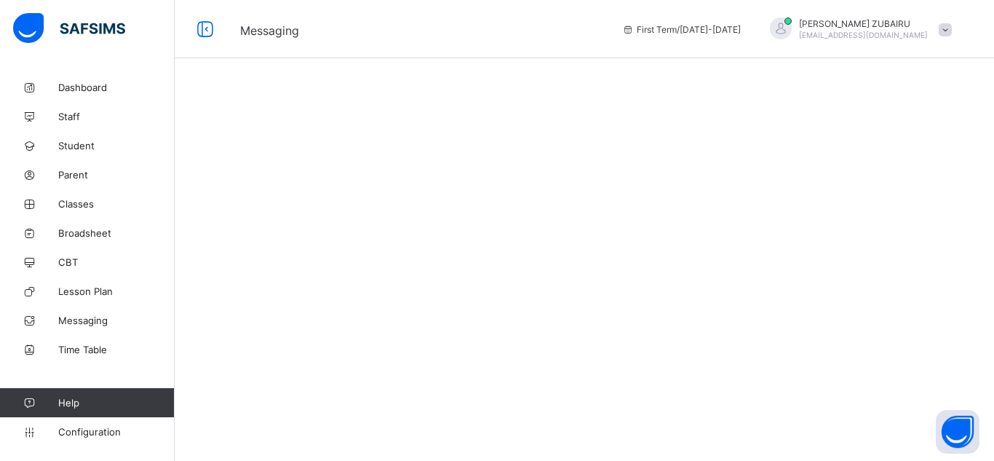
select select "*"
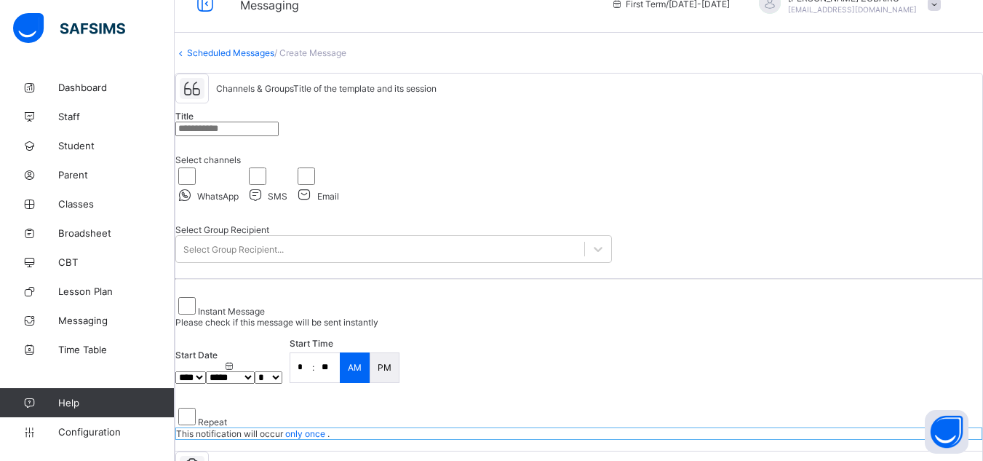
scroll to position [30, 0]
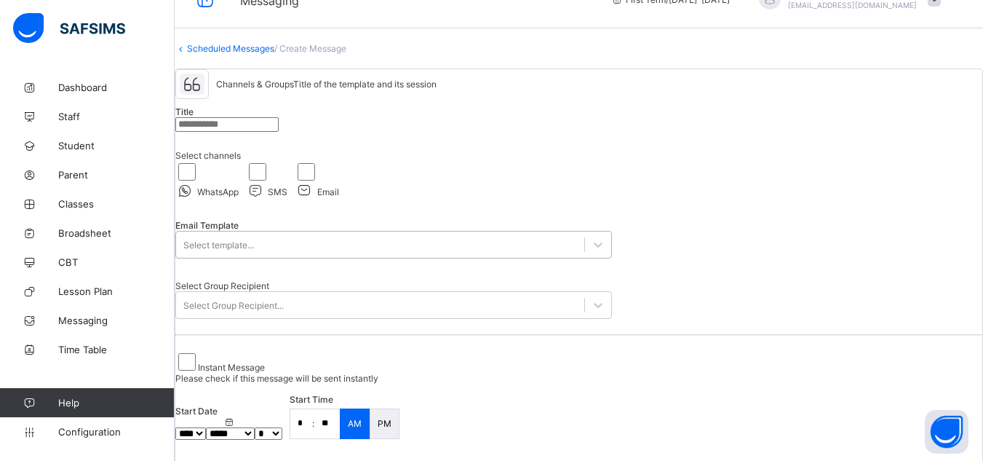
click at [309, 255] on div "Select template..." at bounding box center [380, 244] width 408 height 20
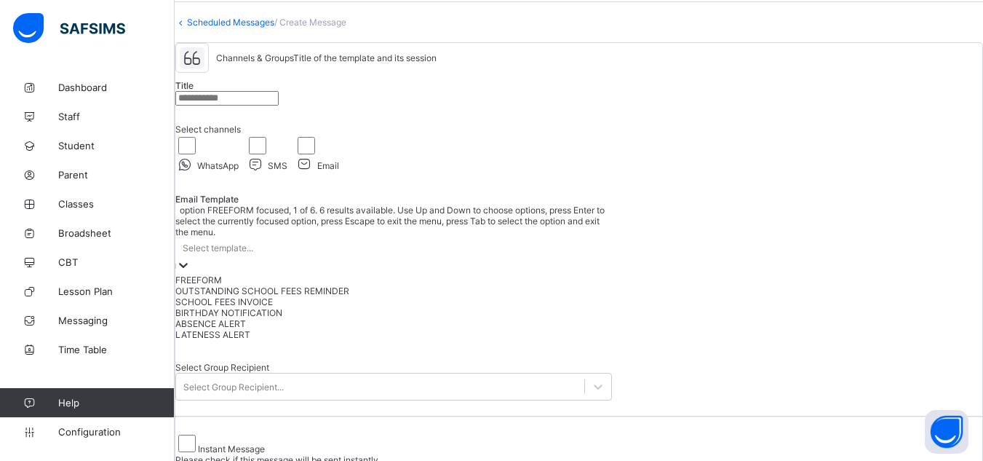
scroll to position [63, 0]
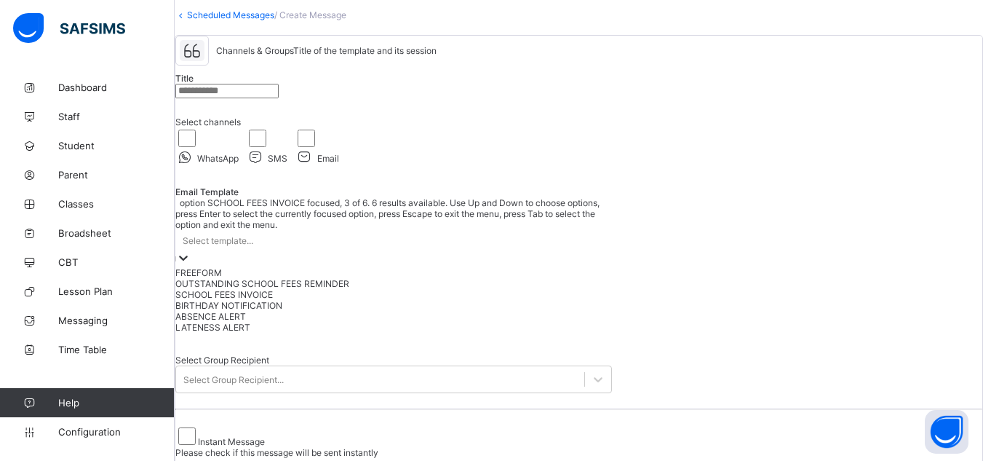
click at [299, 300] on div "SCHOOL FEES INVOICE" at bounding box center [393, 294] width 437 height 11
type input "**********"
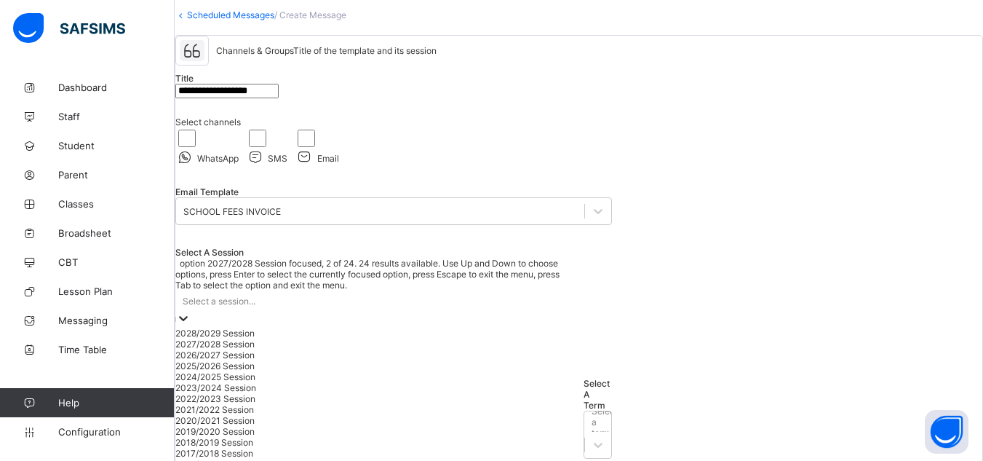
scroll to position [159, 0]
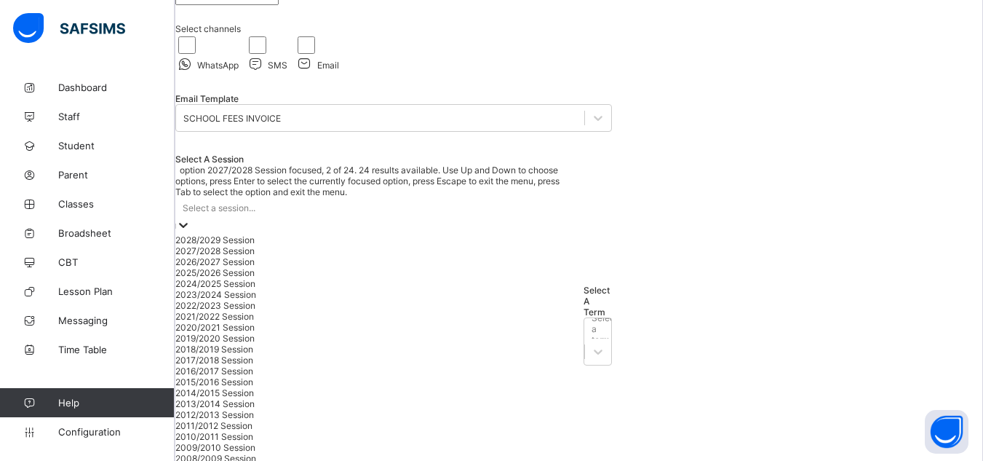
click at [291, 313] on div "option 2027/2028 Session focused, 2 of 24. 24 results available. Use Up and Dow…" at bounding box center [375, 330] width 401 height 332
click at [278, 276] on div "2025/2026 Session" at bounding box center [375, 270] width 401 height 11
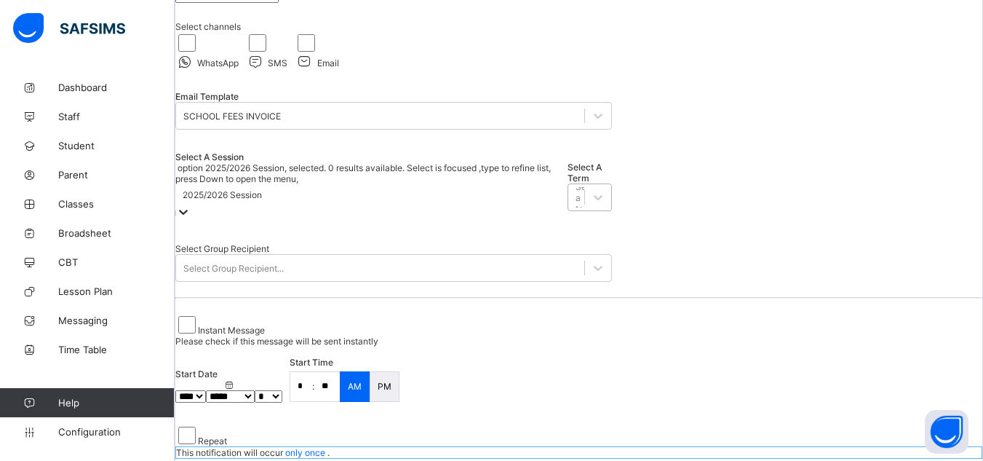
click at [576, 214] on div "Select a term..." at bounding box center [589, 197] width 26 height 33
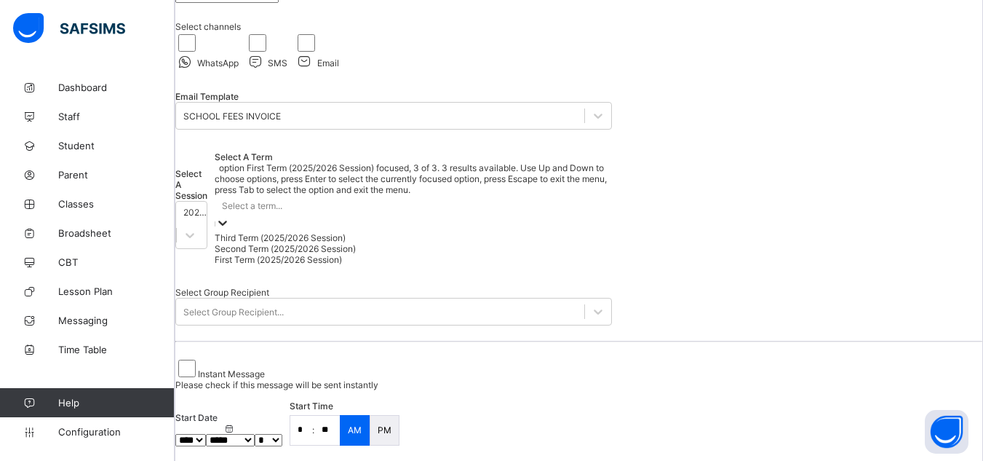
click at [495, 265] on div "First Term (2025/2026 Session)" at bounding box center [413, 259] width 397 height 11
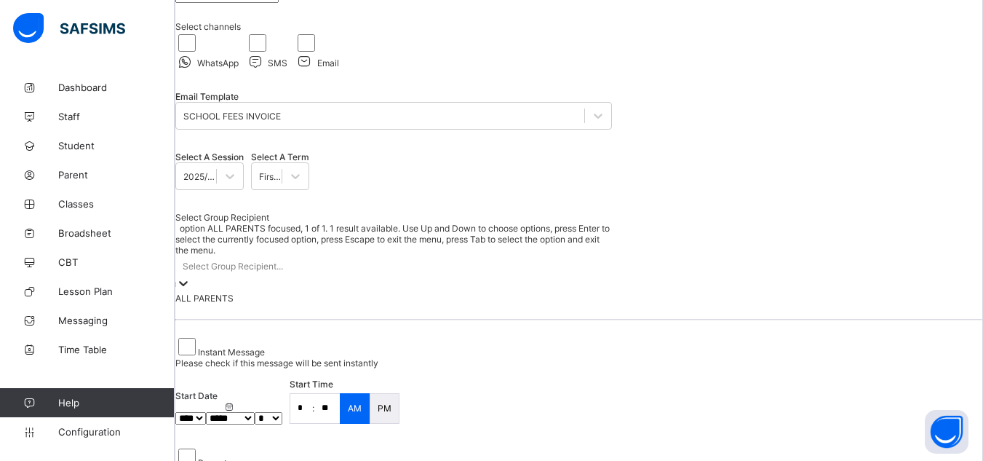
click at [426, 276] on div "Select Group Recipient..." at bounding box center [393, 265] width 437 height 20
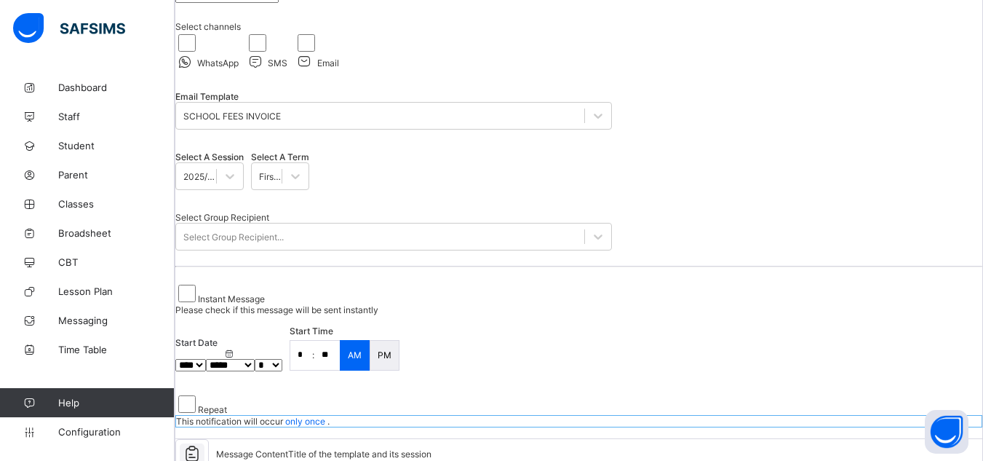
click at [683, 263] on div "**********" at bounding box center [578, 189] width 807 height 498
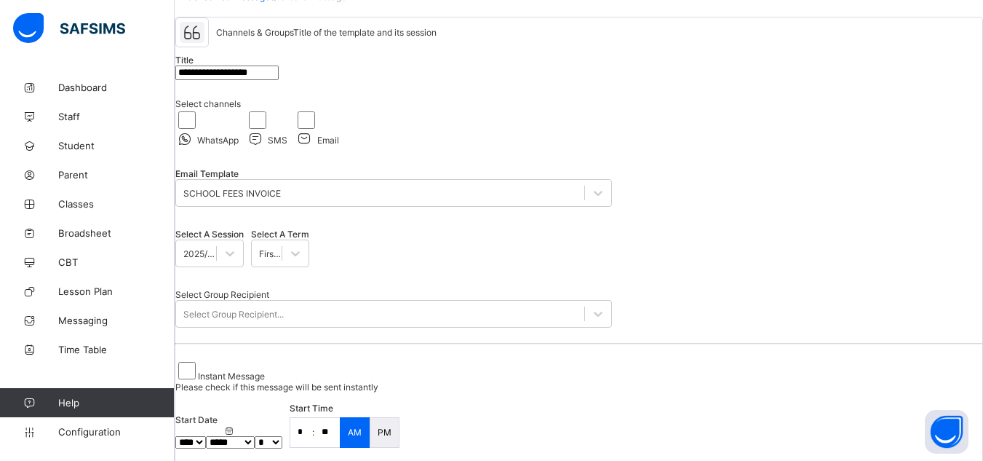
scroll to position [0, 0]
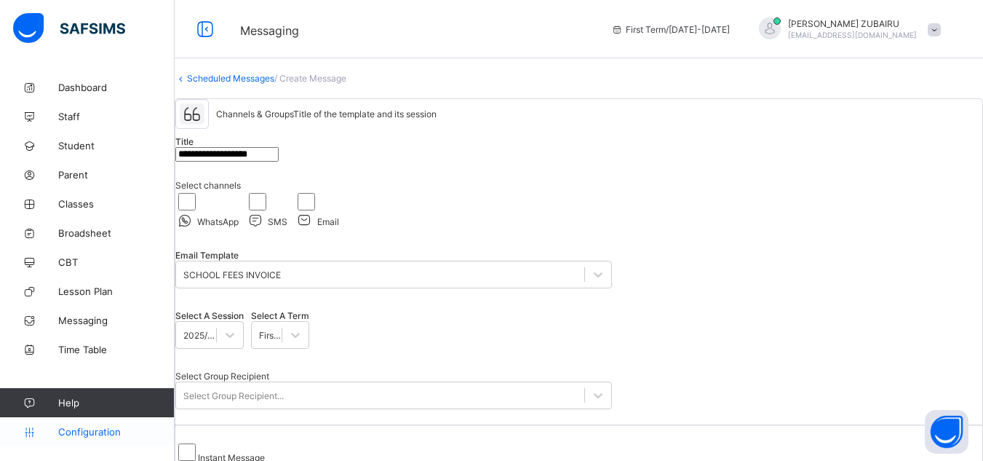
click at [102, 422] on link "Configuration" at bounding box center [87, 431] width 174 height 29
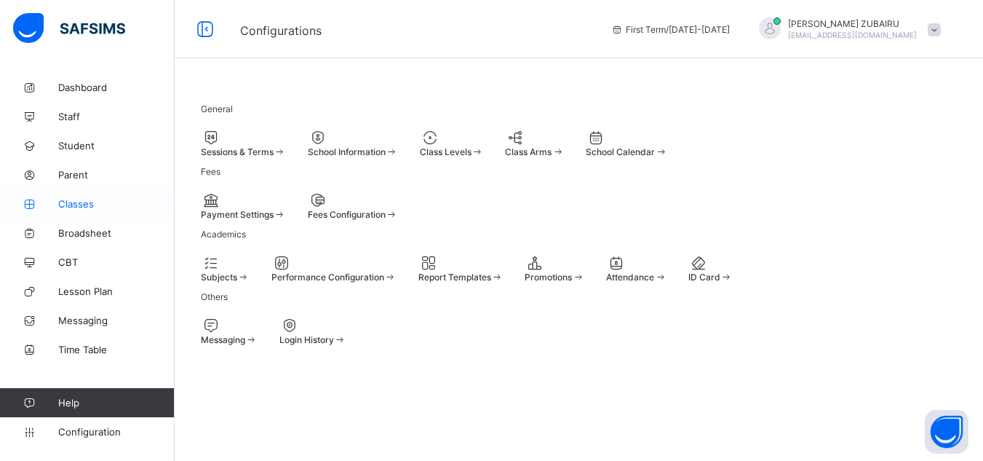
click at [98, 204] on span "Classes" at bounding box center [116, 204] width 116 height 12
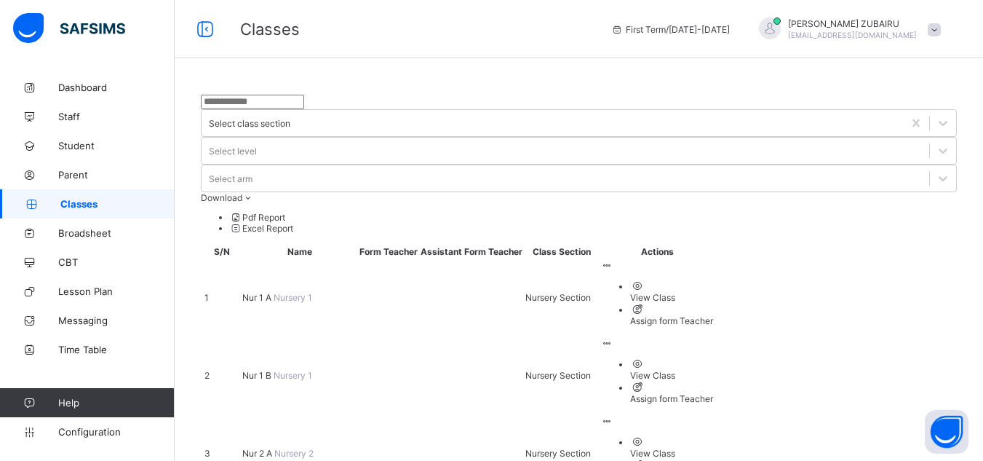
click at [713, 315] on div "Assign form Teacher" at bounding box center [671, 320] width 83 height 11
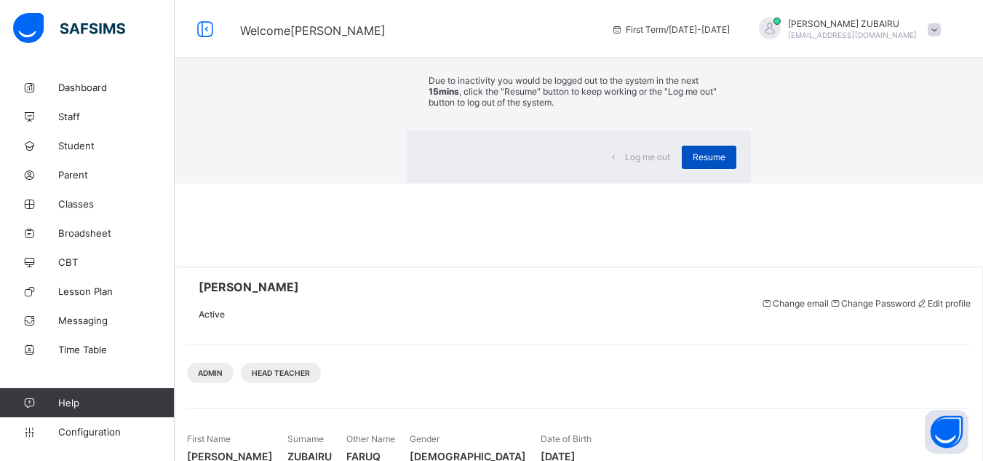
click at [682, 169] on div "Resume" at bounding box center [709, 157] width 55 height 23
